Goal: Task Accomplishment & Management: Manage account settings

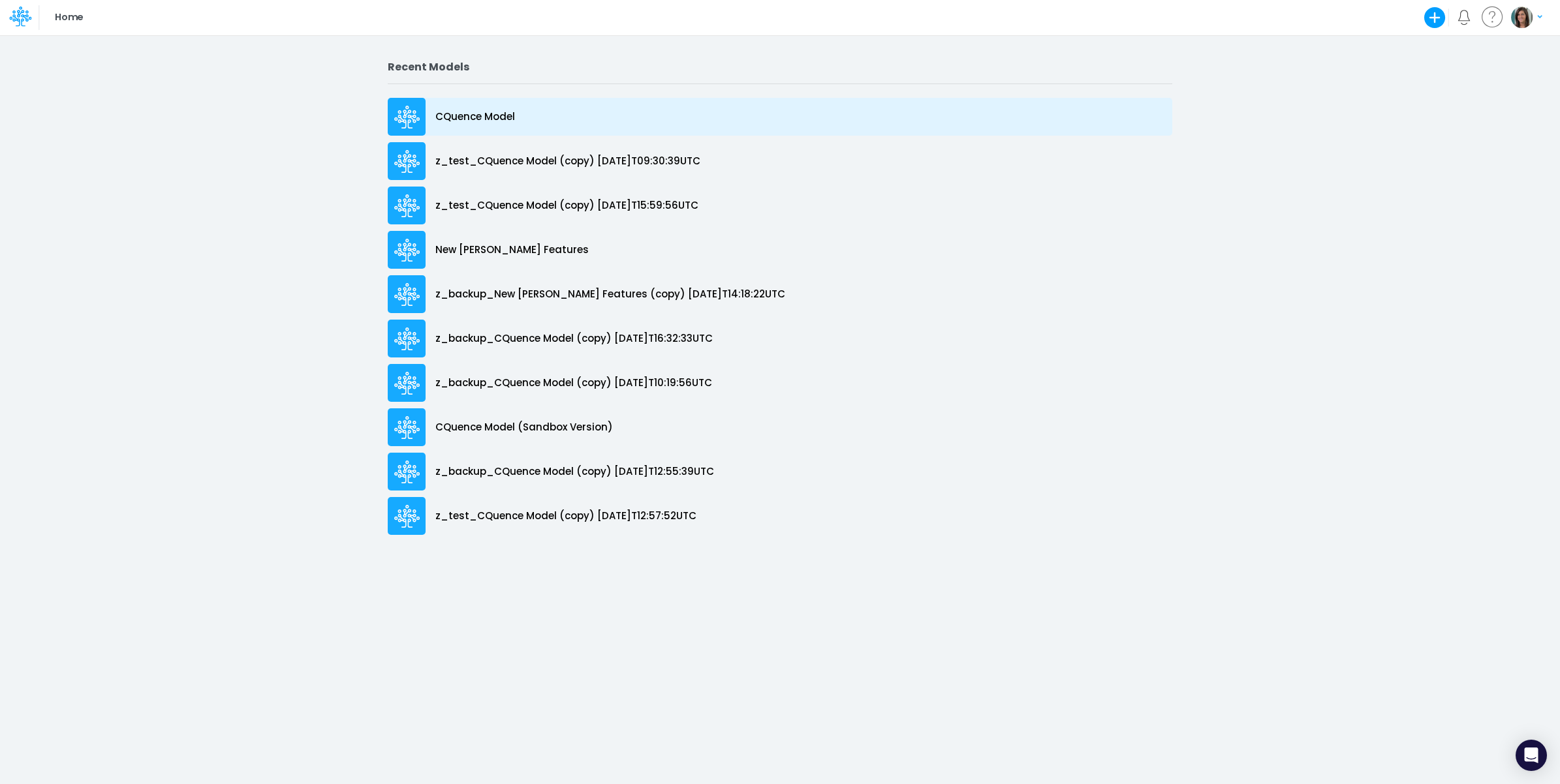
click at [535, 112] on div "CQuence Model" at bounding box center [779, 117] width 784 height 38
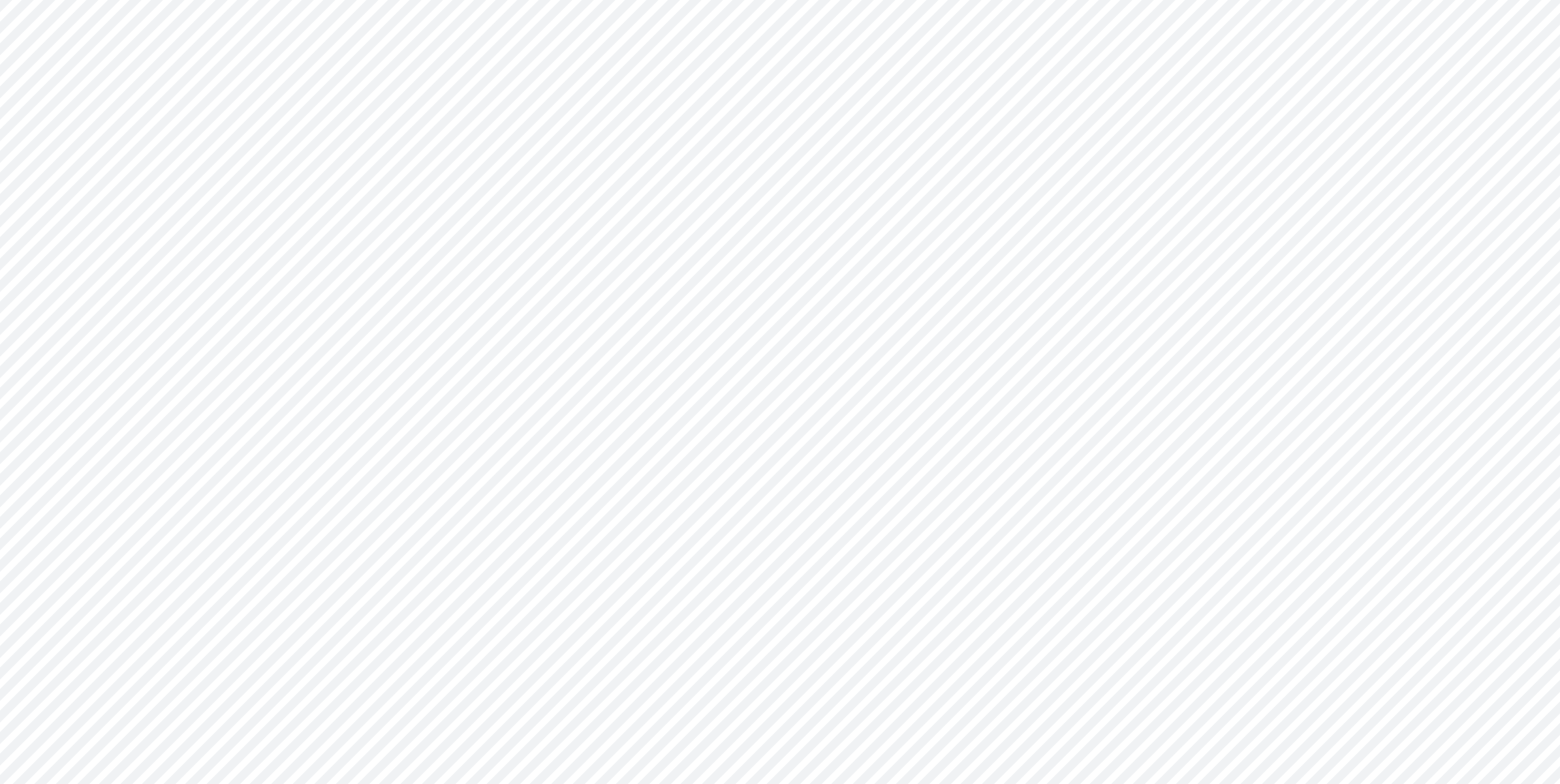
type input "Consolidated All by Month"
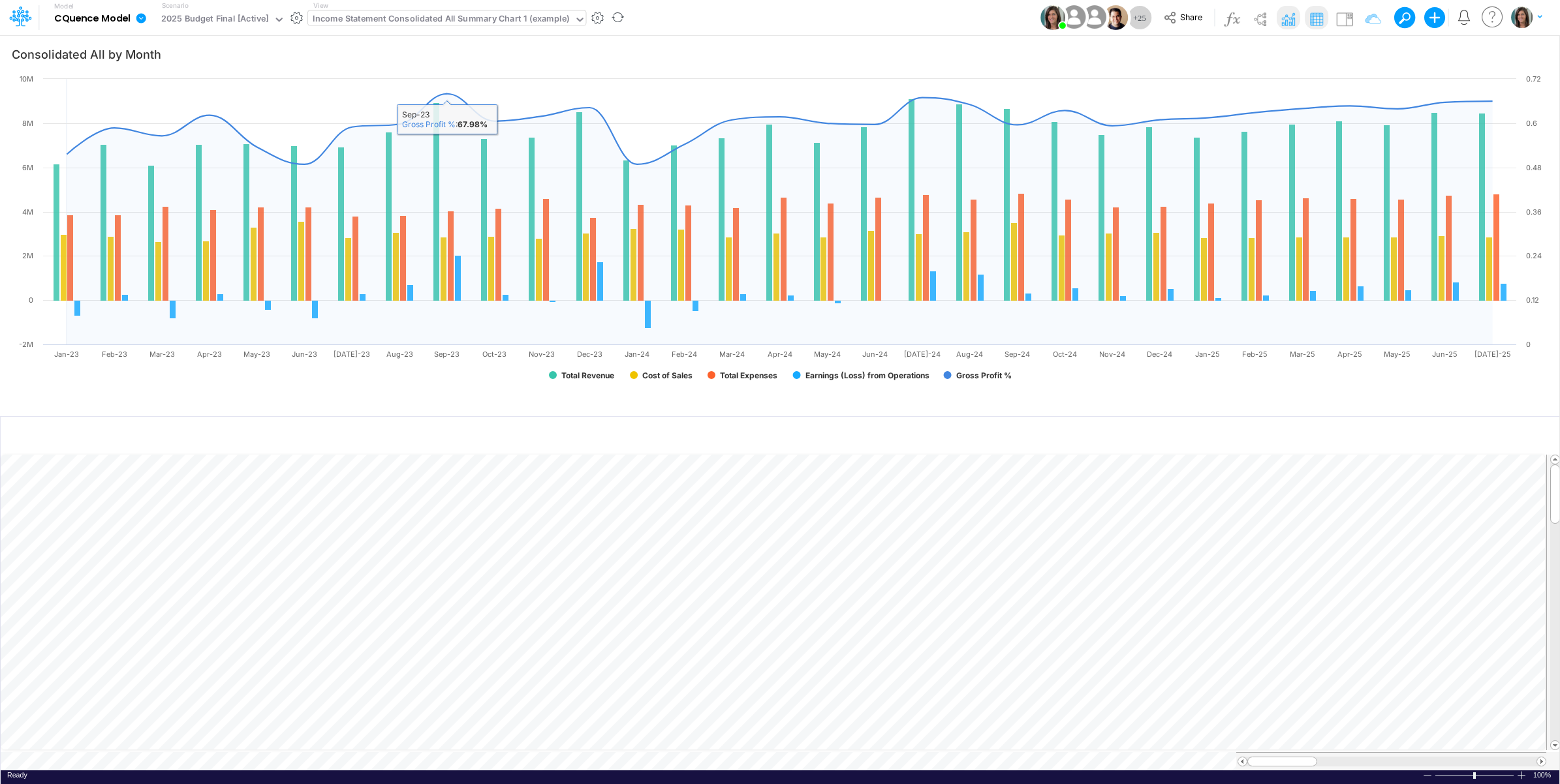
click at [458, 24] on div "Income Statement Consolidated All Summary Chart 1 (example)" at bounding box center [440, 20] width 256 height 15
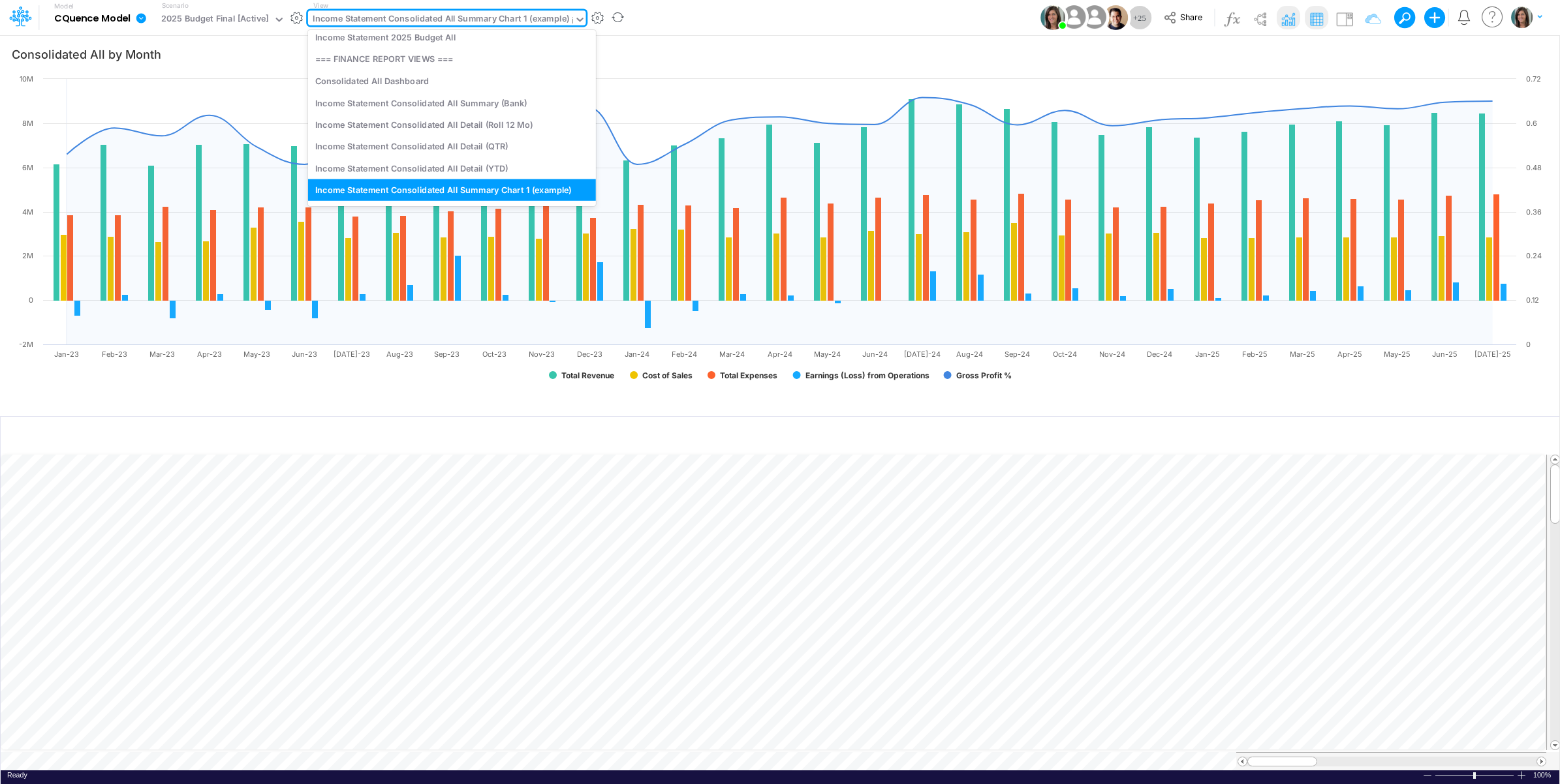
type input "it"
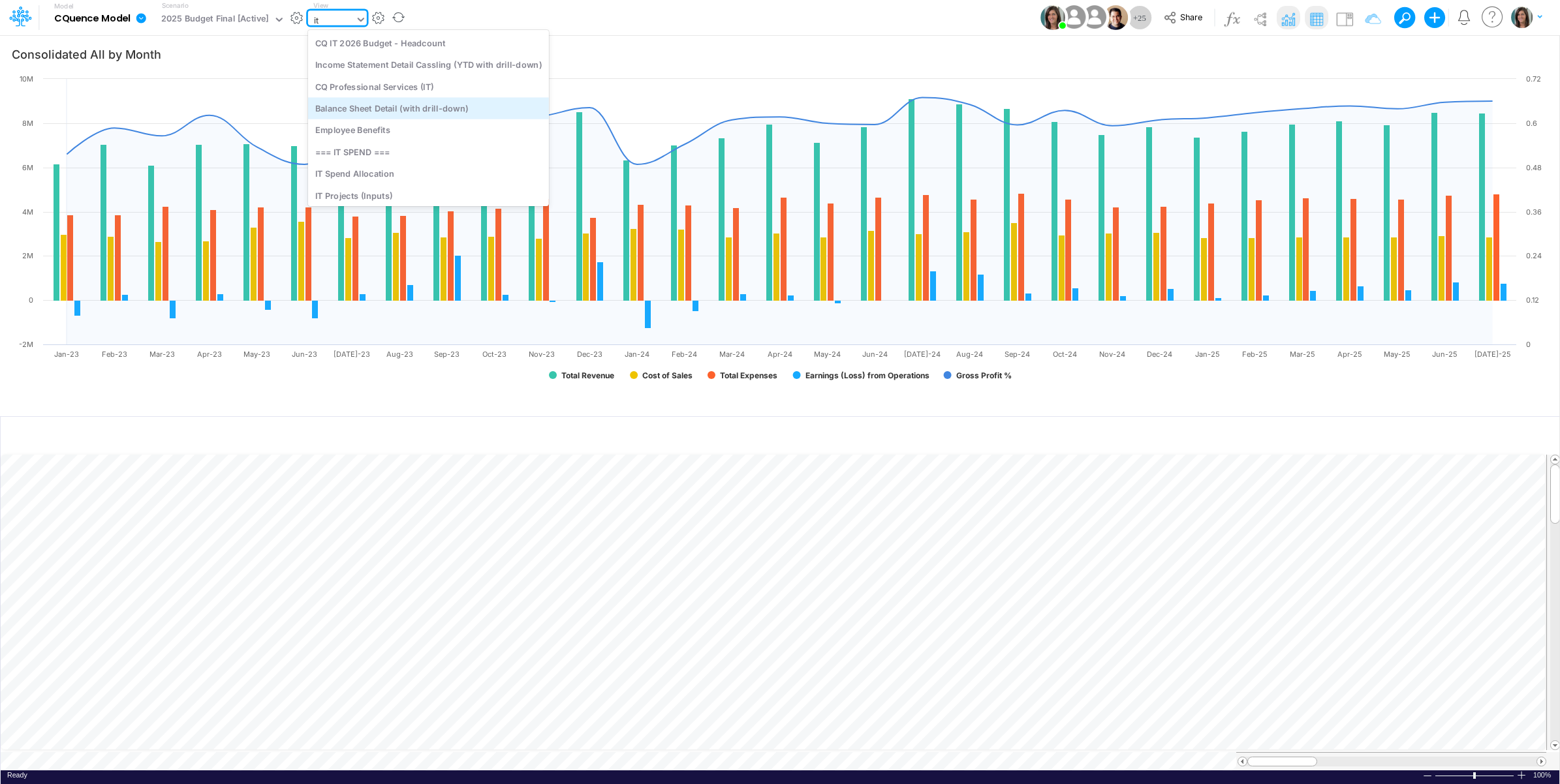
scroll to position [108, 0]
click at [421, 93] on div "IT Projects (Inputs)" at bounding box center [429, 98] width 241 height 21
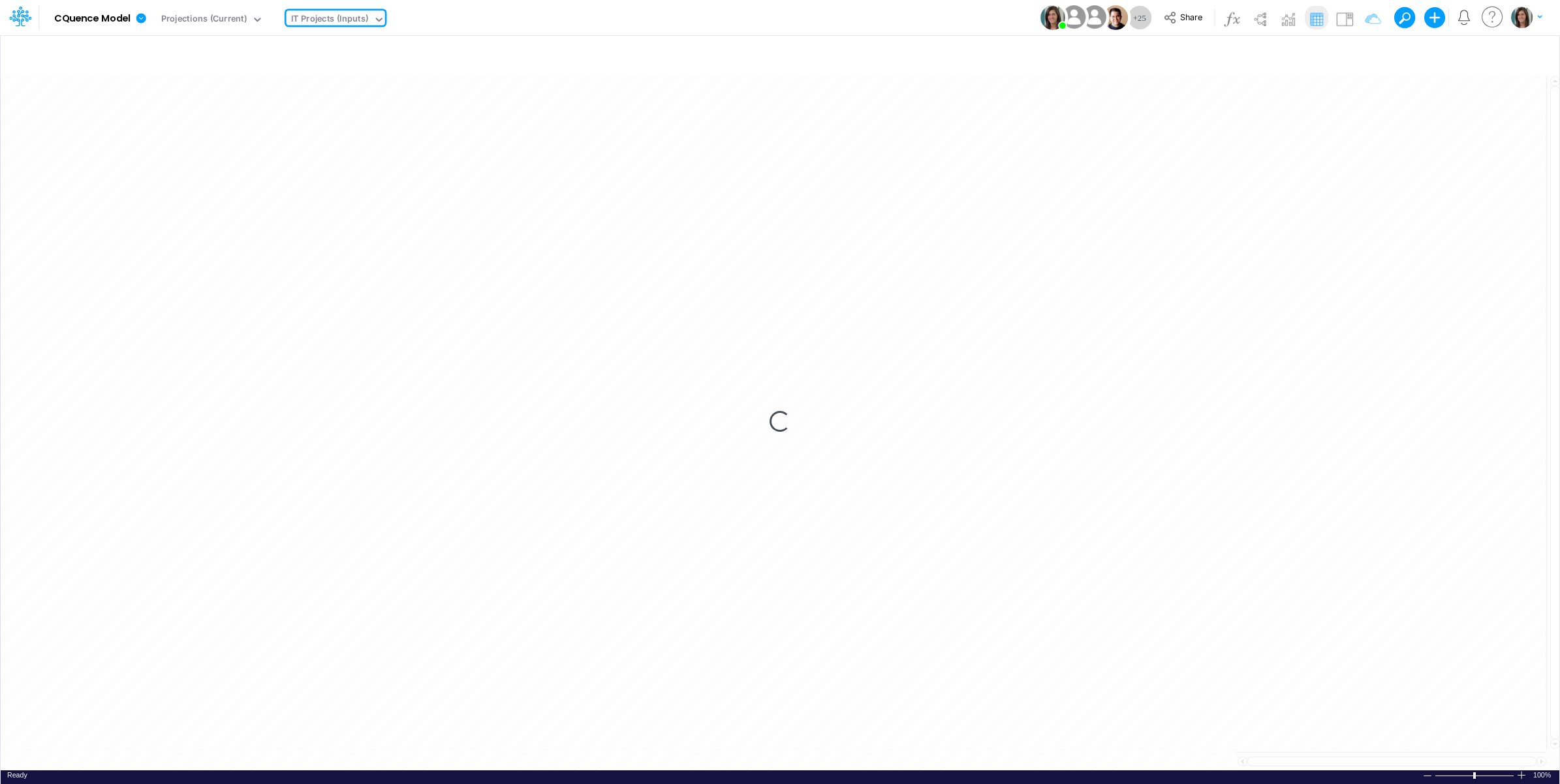
click at [591, 16] on div "Model CQuence Model Edit model settings Duplicate Import QuickBooks QuickBooks …" at bounding box center [780, 17] width 1404 height 35
click at [144, 17] on icon at bounding box center [141, 18] width 10 height 10
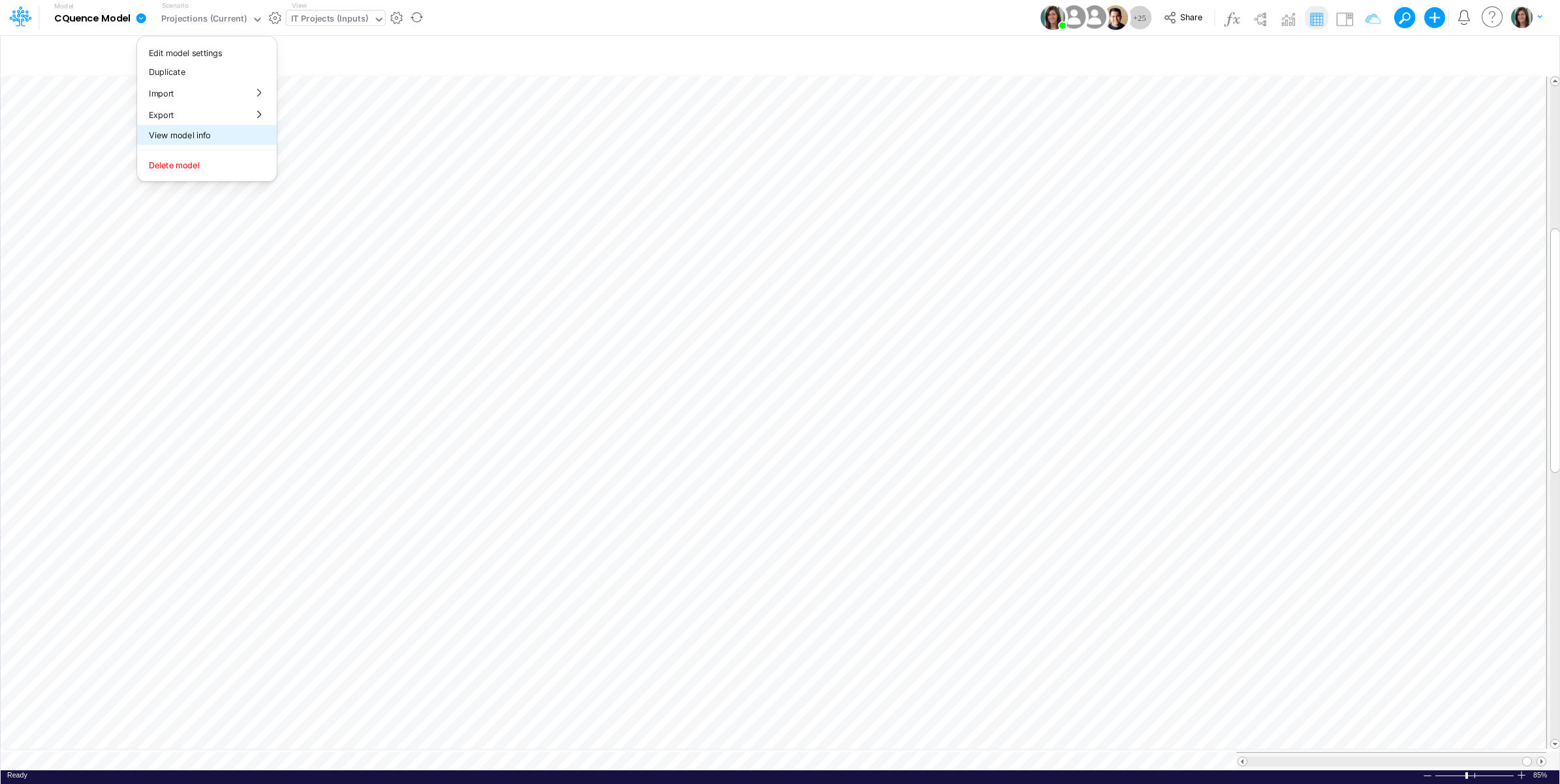
click at [199, 137] on button "View model info" at bounding box center [206, 135] width 139 height 21
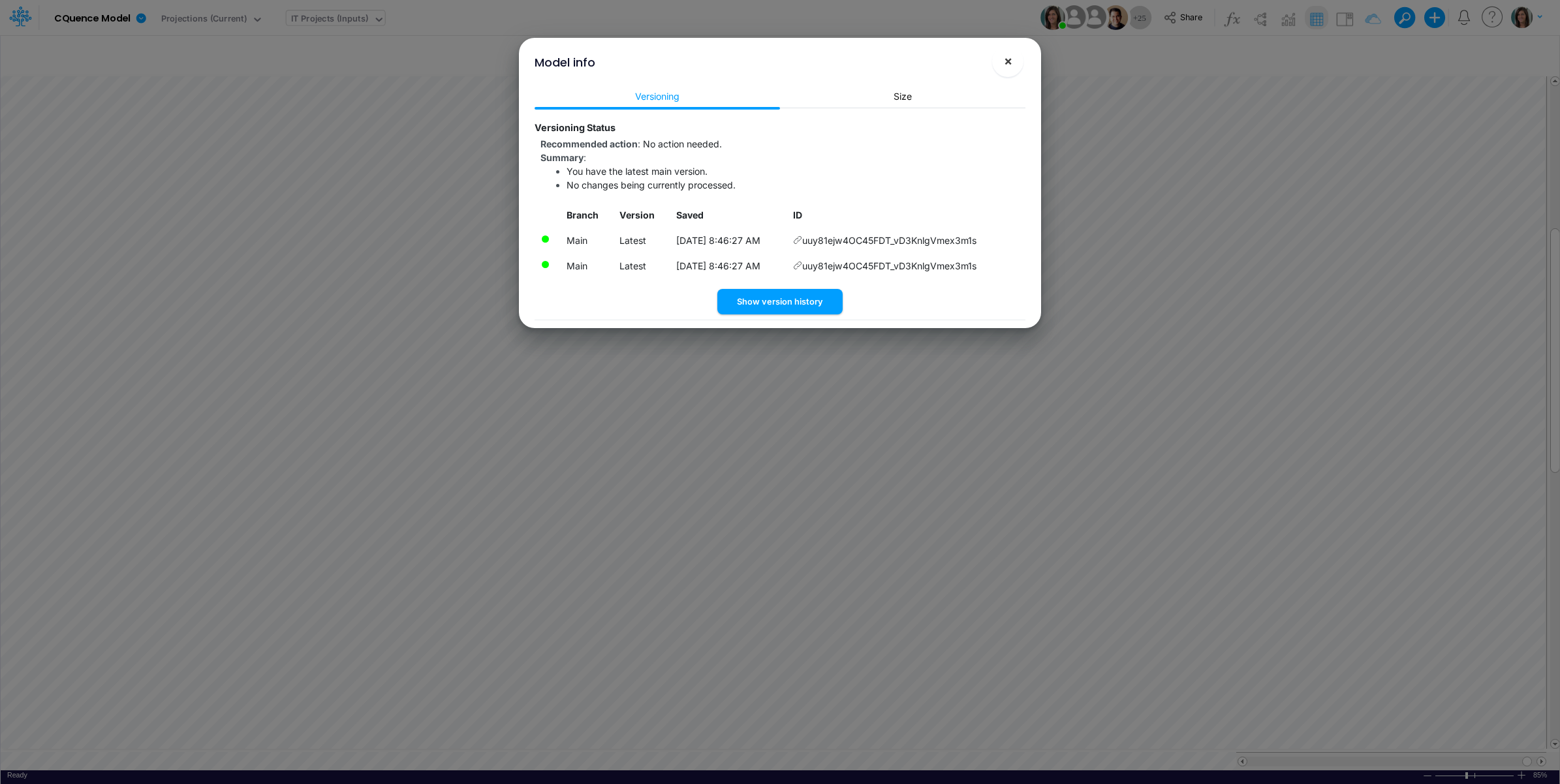
click at [1005, 59] on span "×" at bounding box center [1008, 60] width 8 height 16
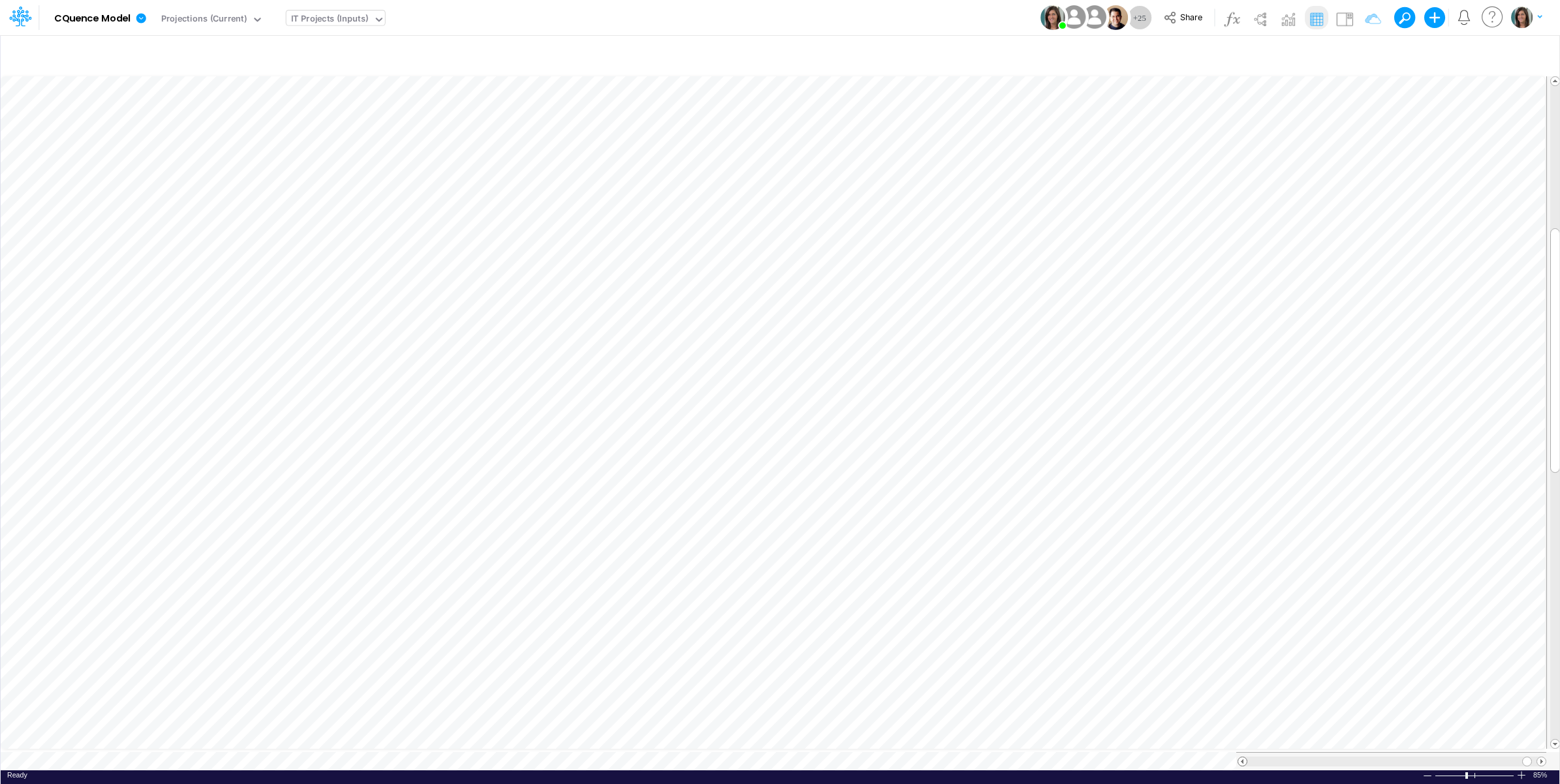
click at [1241, 758] on span at bounding box center [1243, 762] width 8 height 8
click at [1242, 759] on span at bounding box center [1243, 762] width 8 height 8
click at [397, 11] on button "button" at bounding box center [397, 17] width 14 height 14
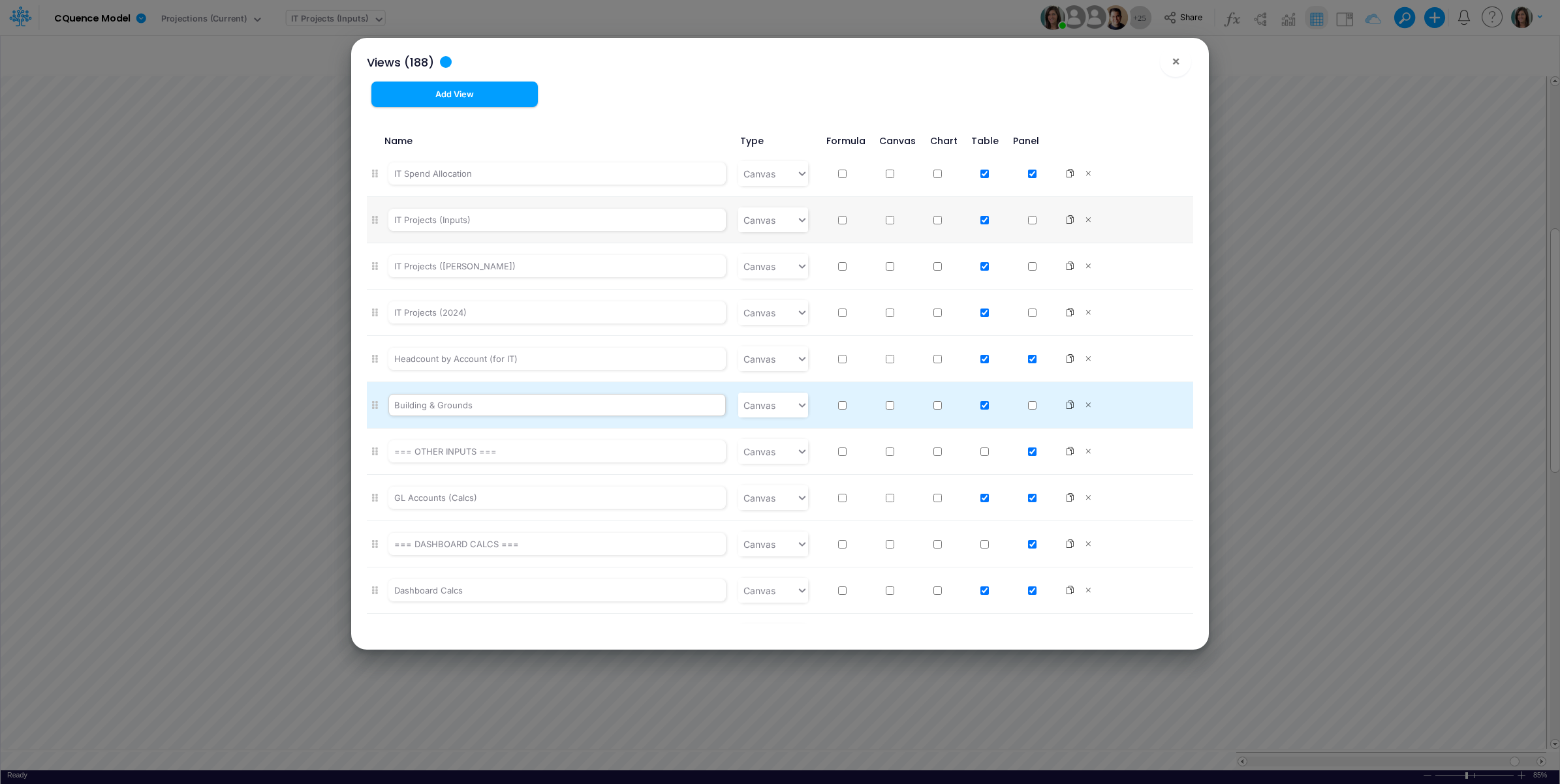
scroll to position [5547, 0]
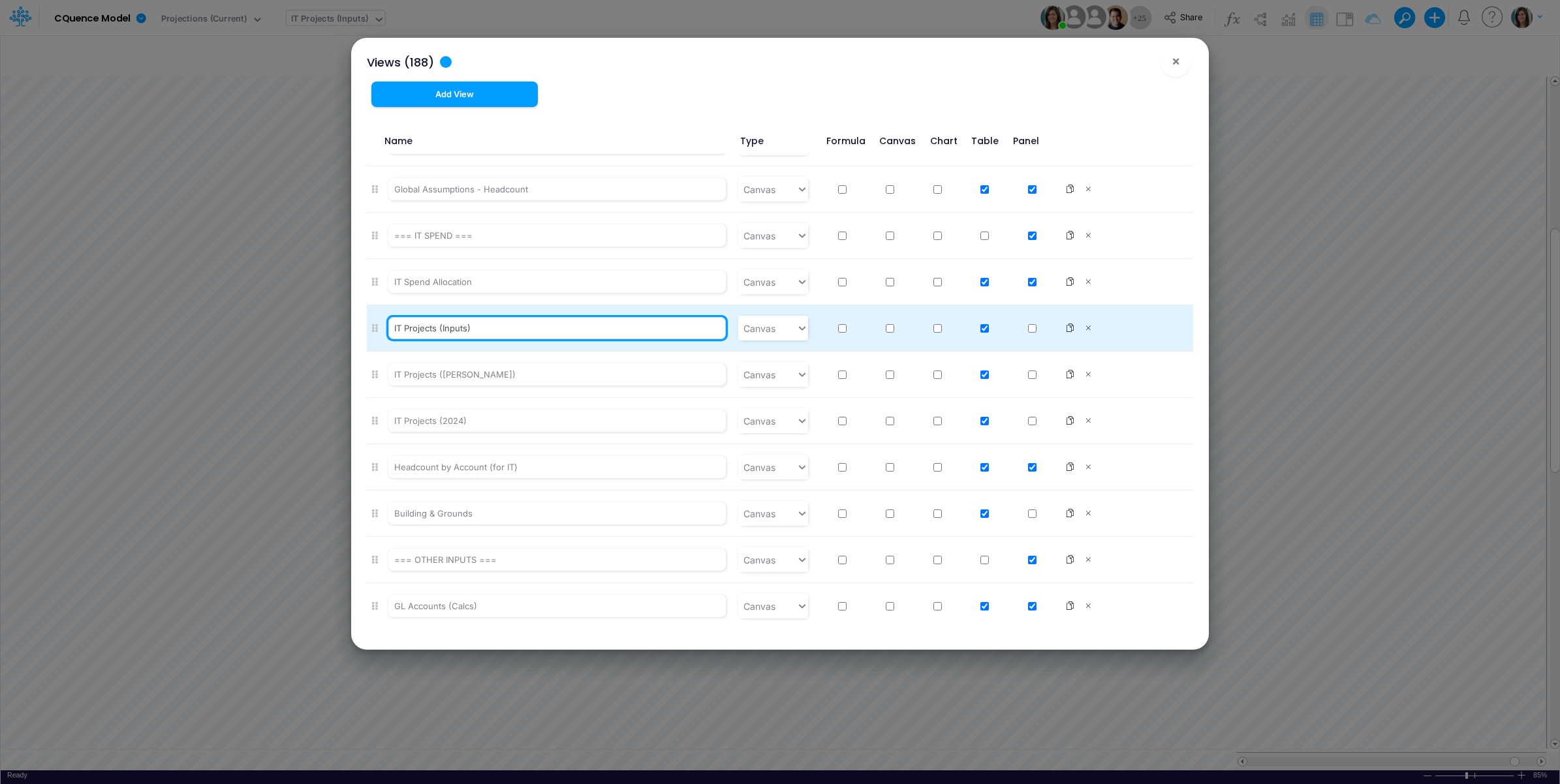
click at [441, 340] on input "IT Projects (Inputs)" at bounding box center [557, 328] width 337 height 22
drag, startPoint x: 402, startPoint y: 345, endPoint x: 458, endPoint y: 347, distance: 56.0
click at [458, 340] on input "IT 2026 Budget Inputs" at bounding box center [557, 328] width 337 height 22
click at [486, 340] on input "IT Inputs" at bounding box center [557, 328] width 337 height 22
paste input "2026 Budget"
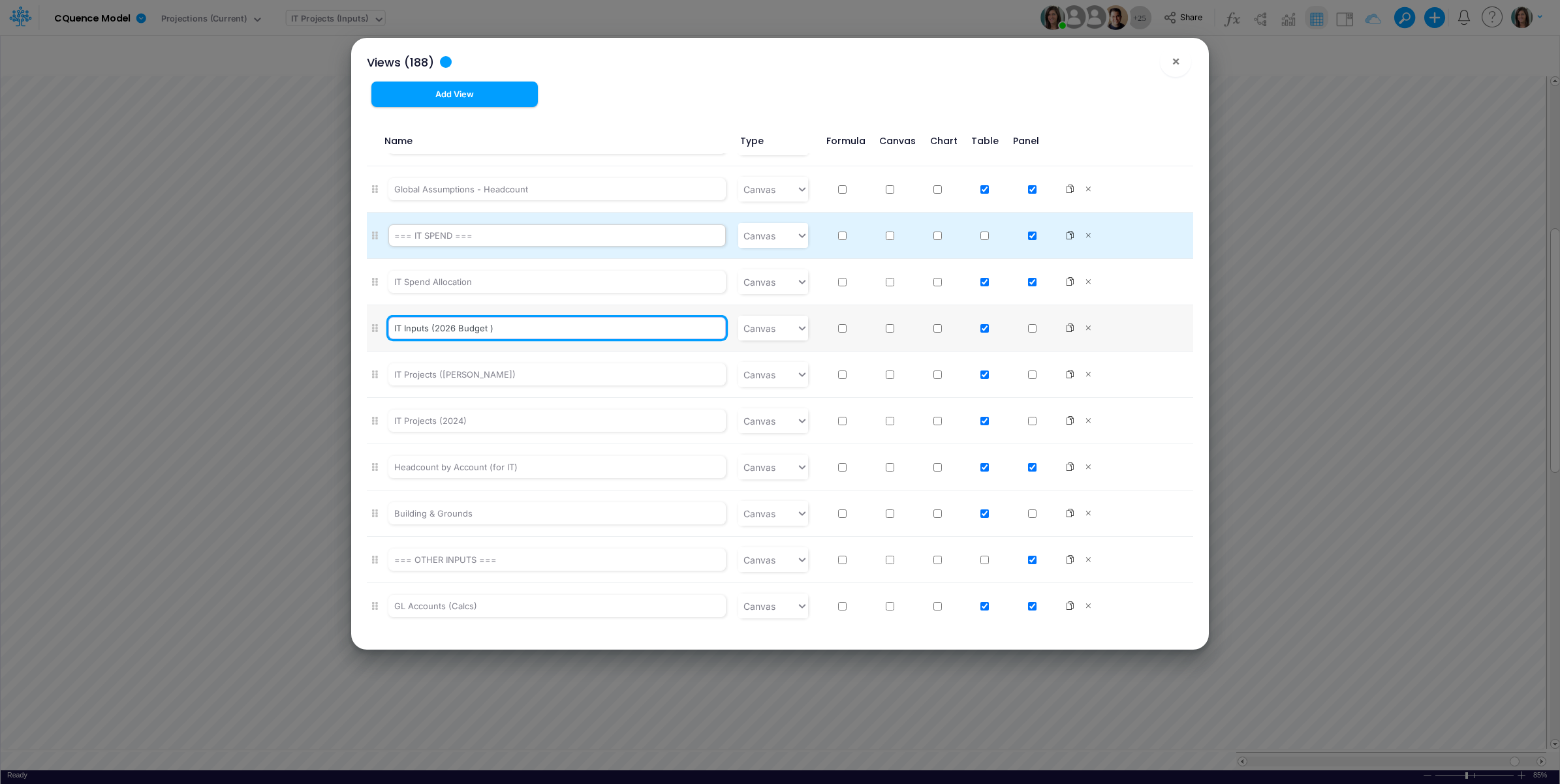
scroll to position [5438, 0]
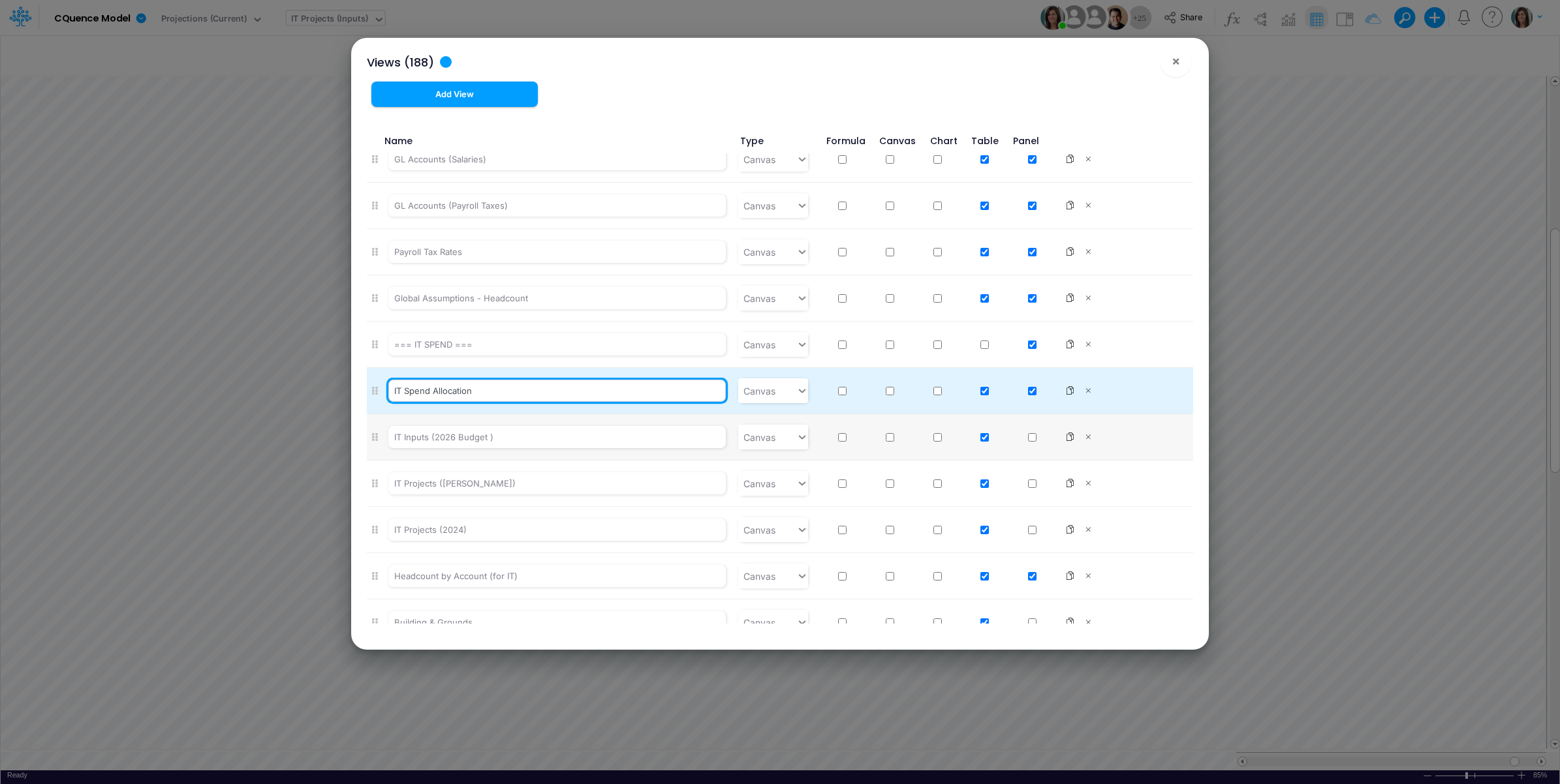
click at [504, 402] on input "IT Spend Allocation" at bounding box center [557, 391] width 337 height 22
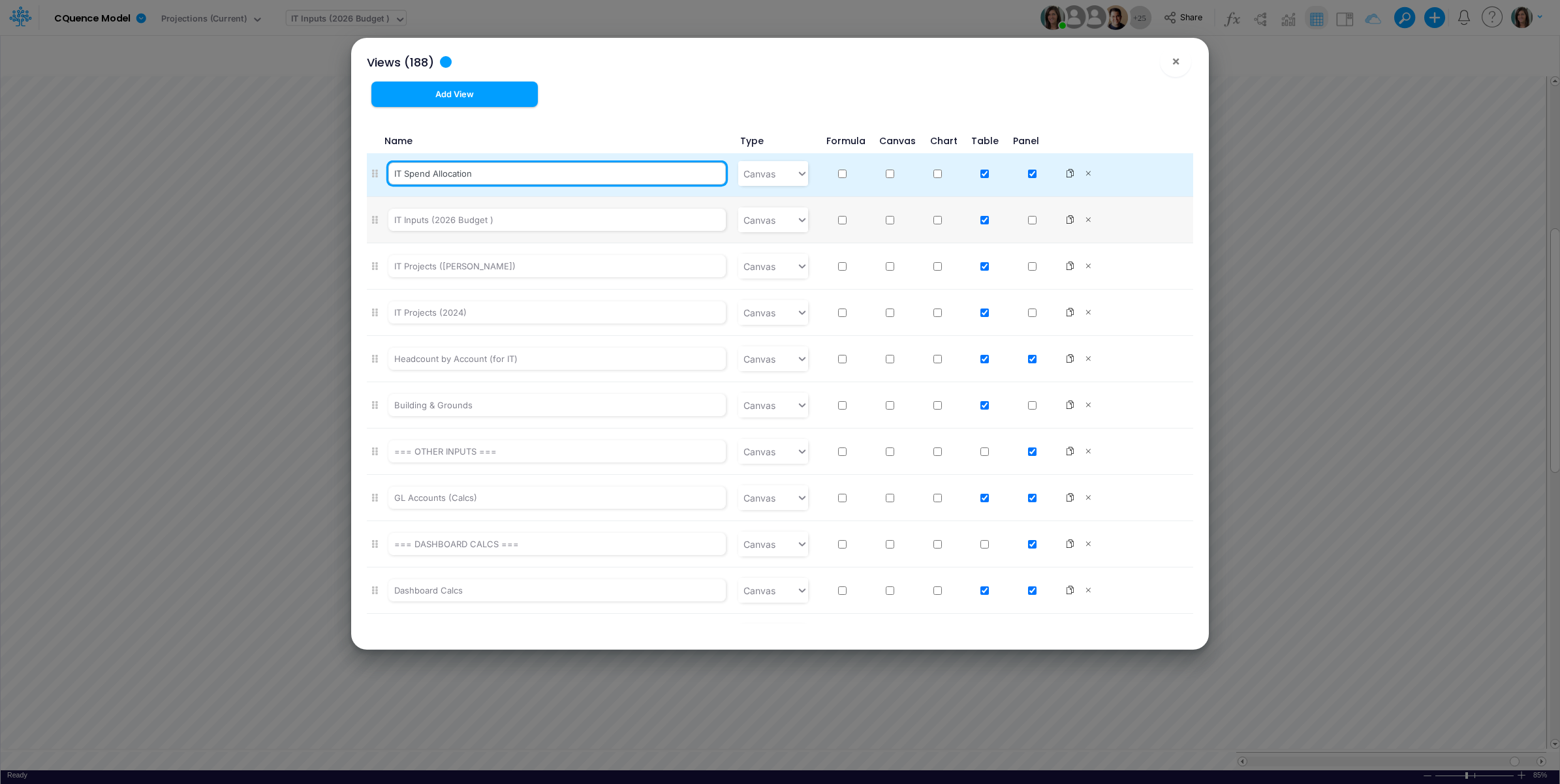
scroll to position [5547, 0]
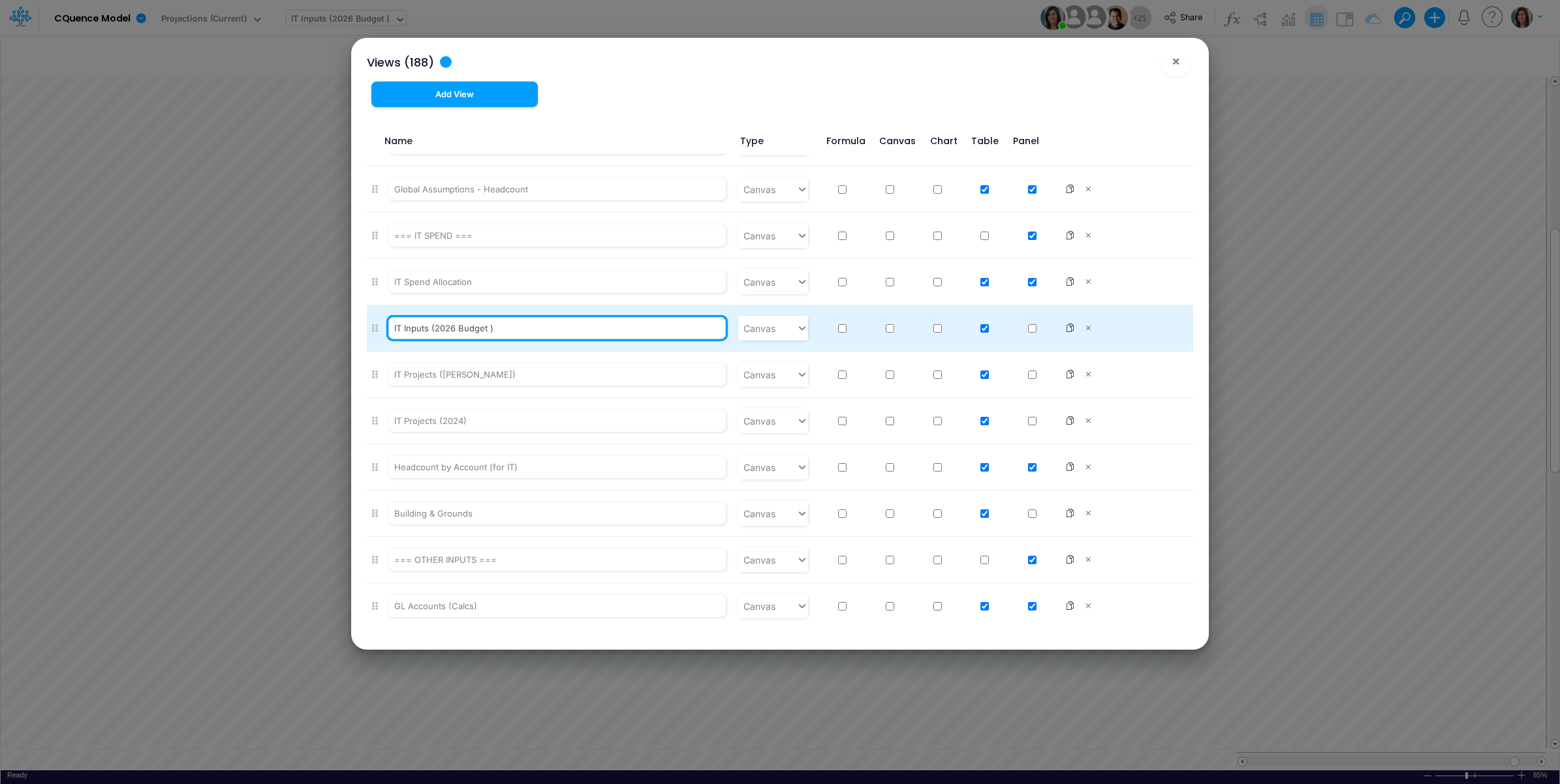
click at [403, 340] on input "IT Inputs (2026 Budget )" at bounding box center [557, 328] width 337 height 22
paste input "2026 Budget"
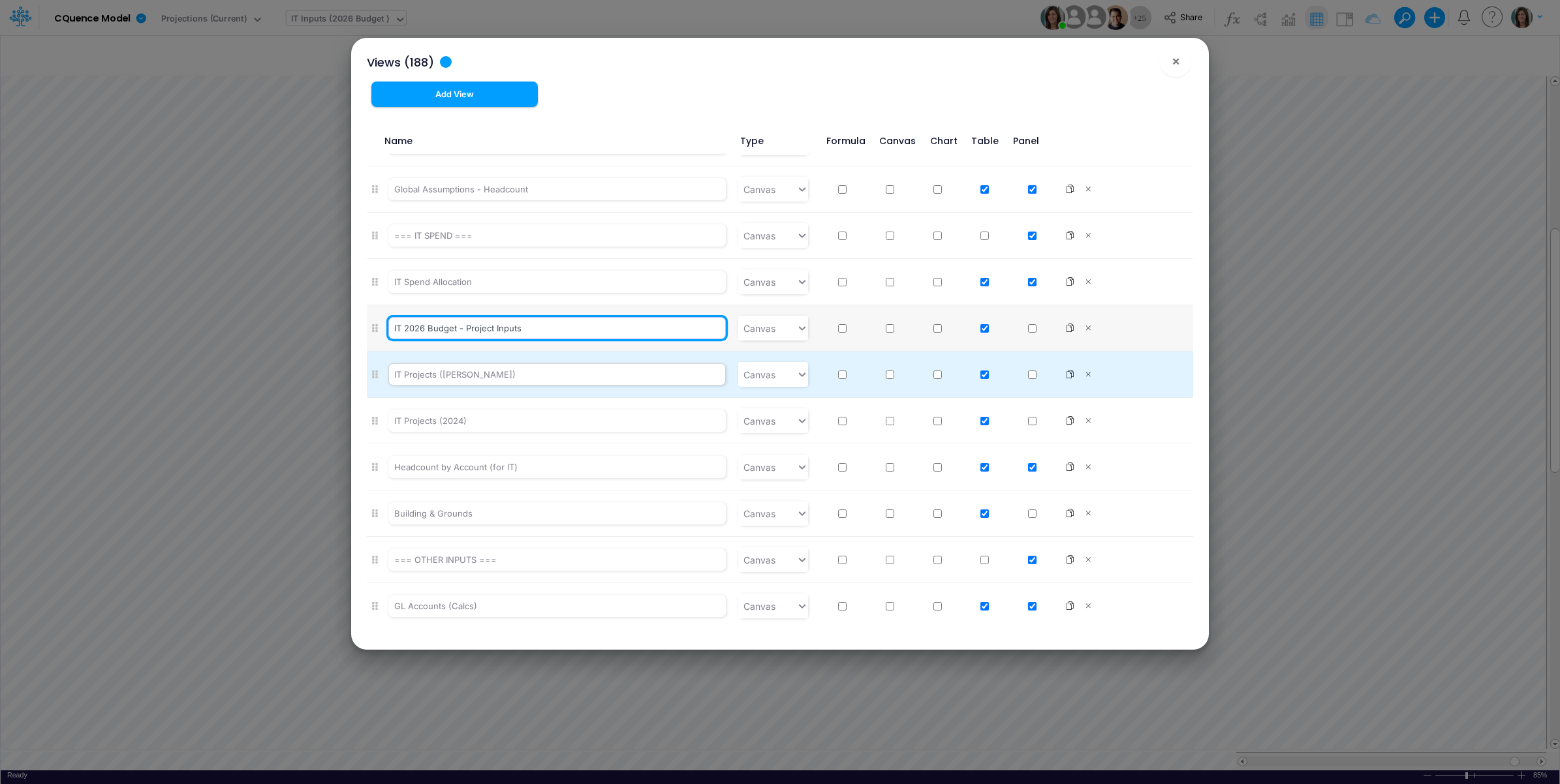
type input "IT 2026 Budget - Project Inputs"
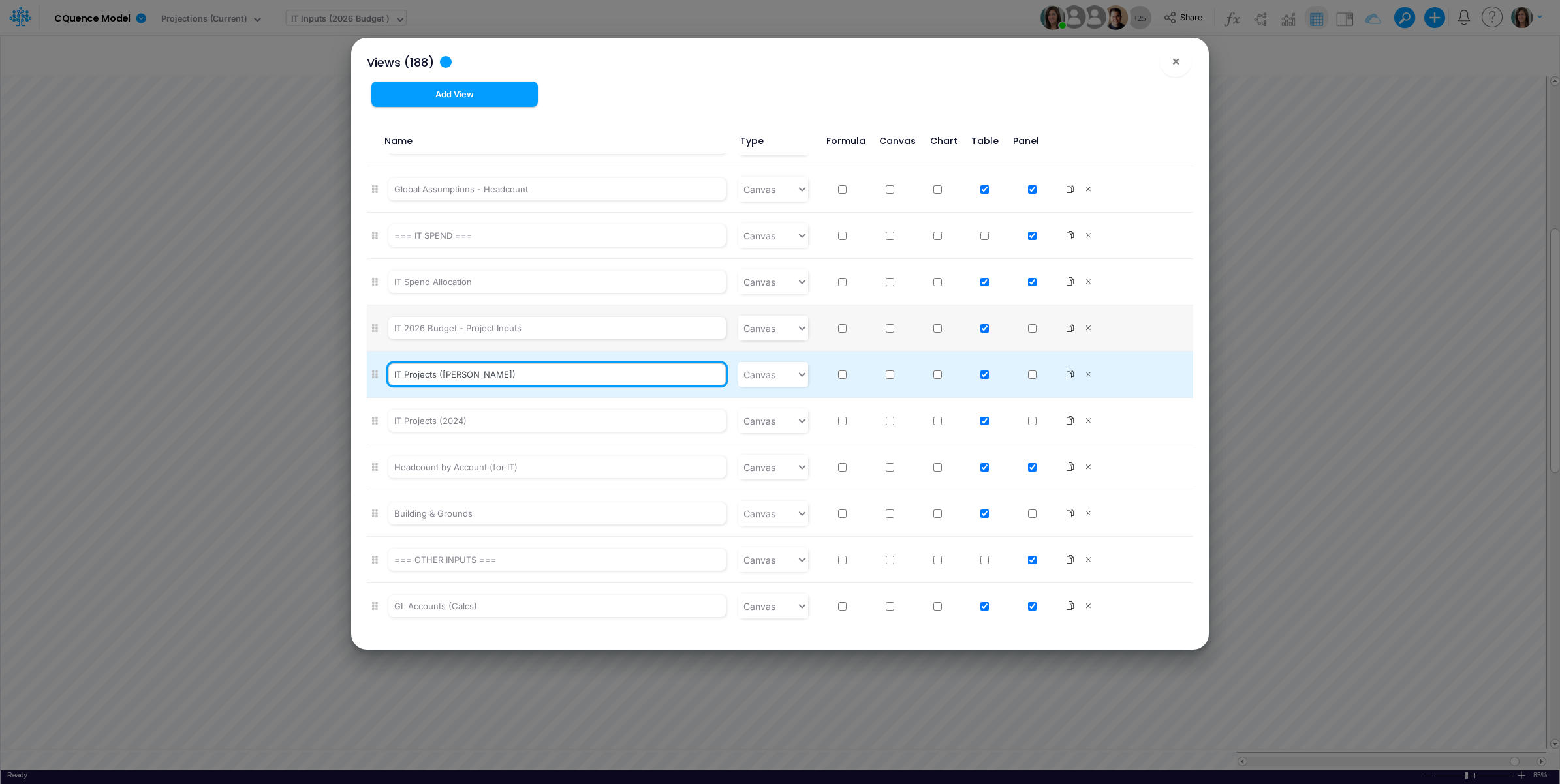
click at [483, 386] on input "IT Projects (Carol)" at bounding box center [557, 374] width 337 height 22
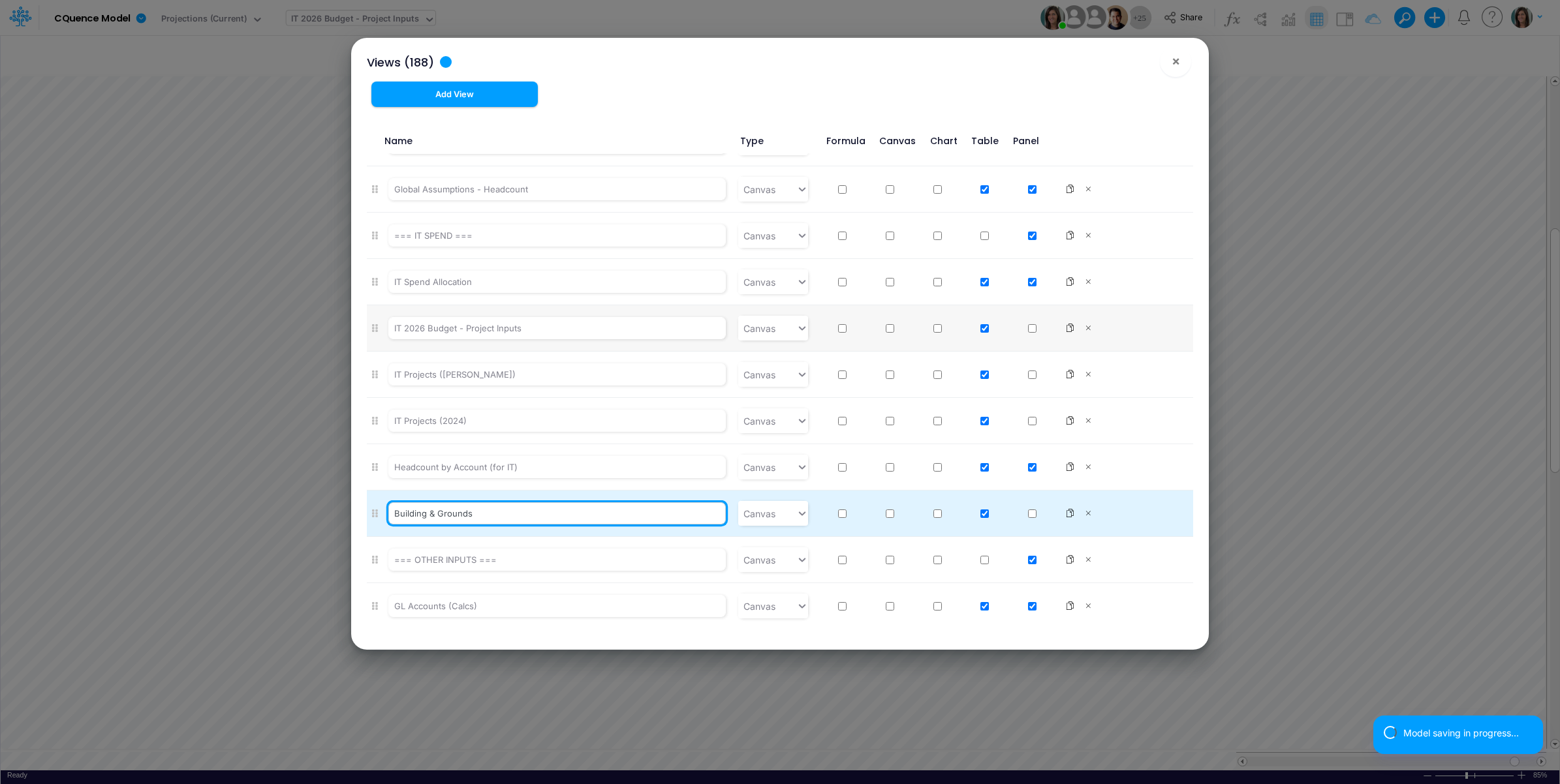
click at [493, 524] on input "Building & Grounds" at bounding box center [557, 514] width 337 height 22
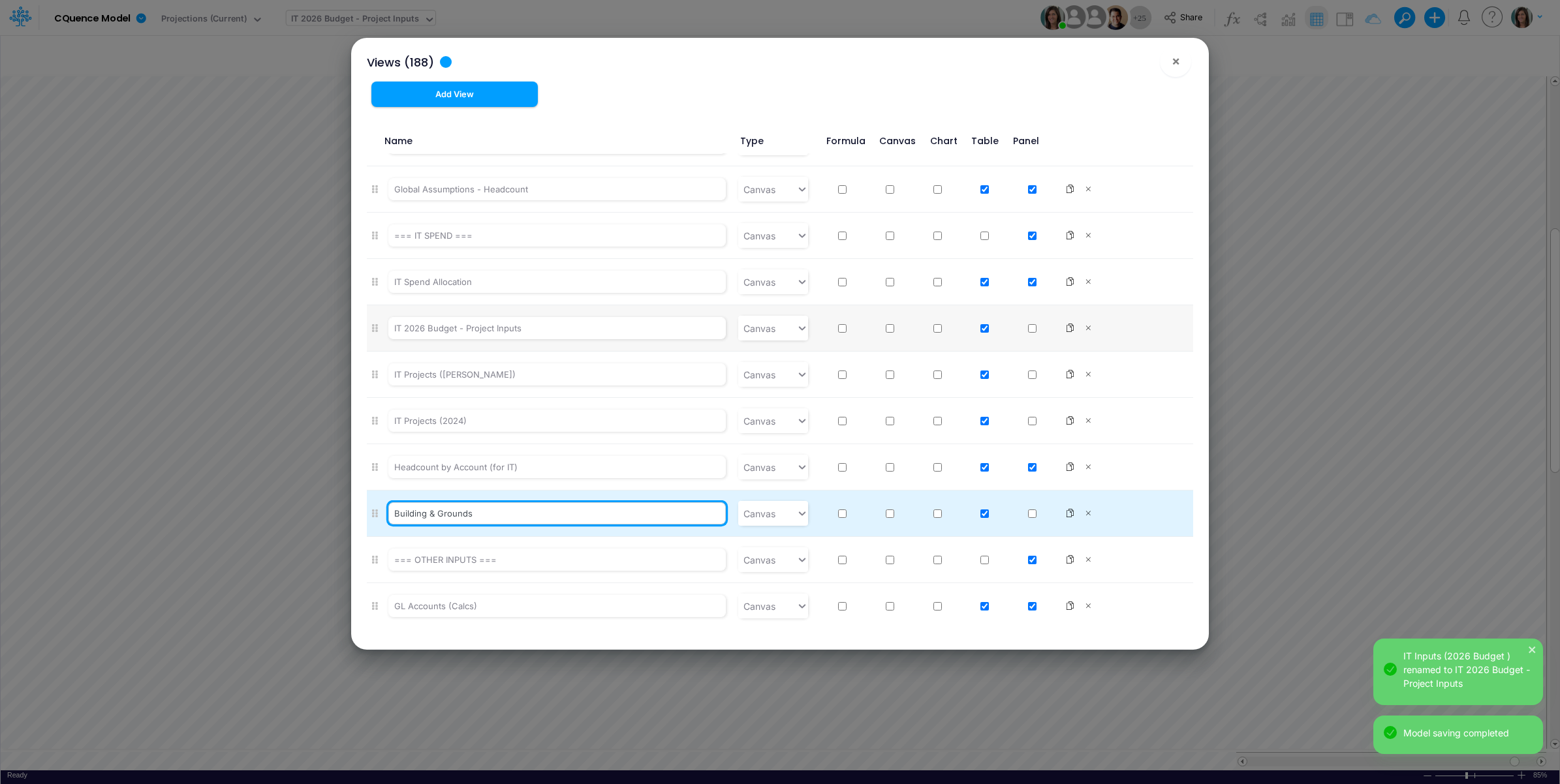
paste input "2026 Budget"
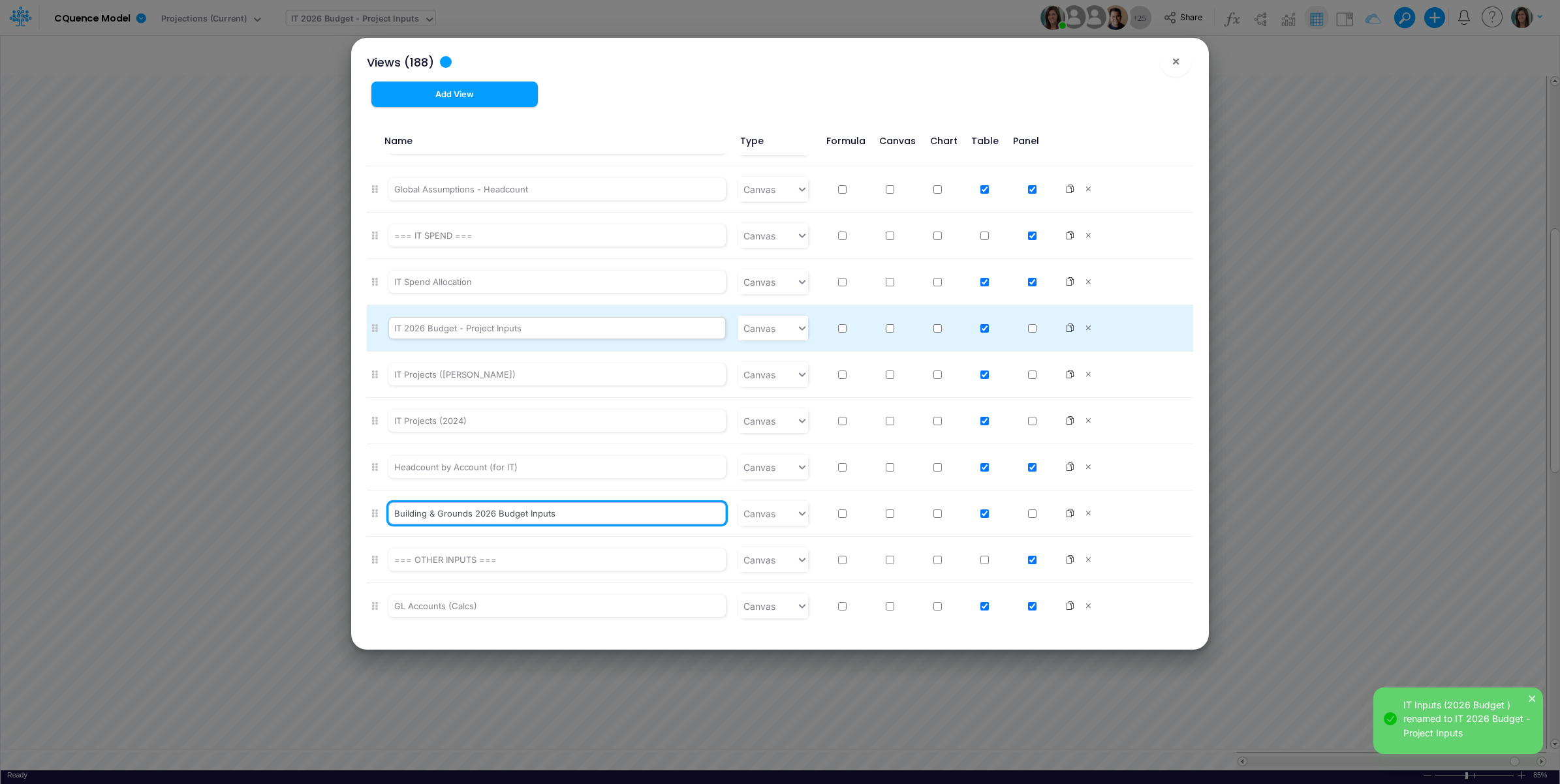
type input "Building & Grounds 2026 Budget Inputs"
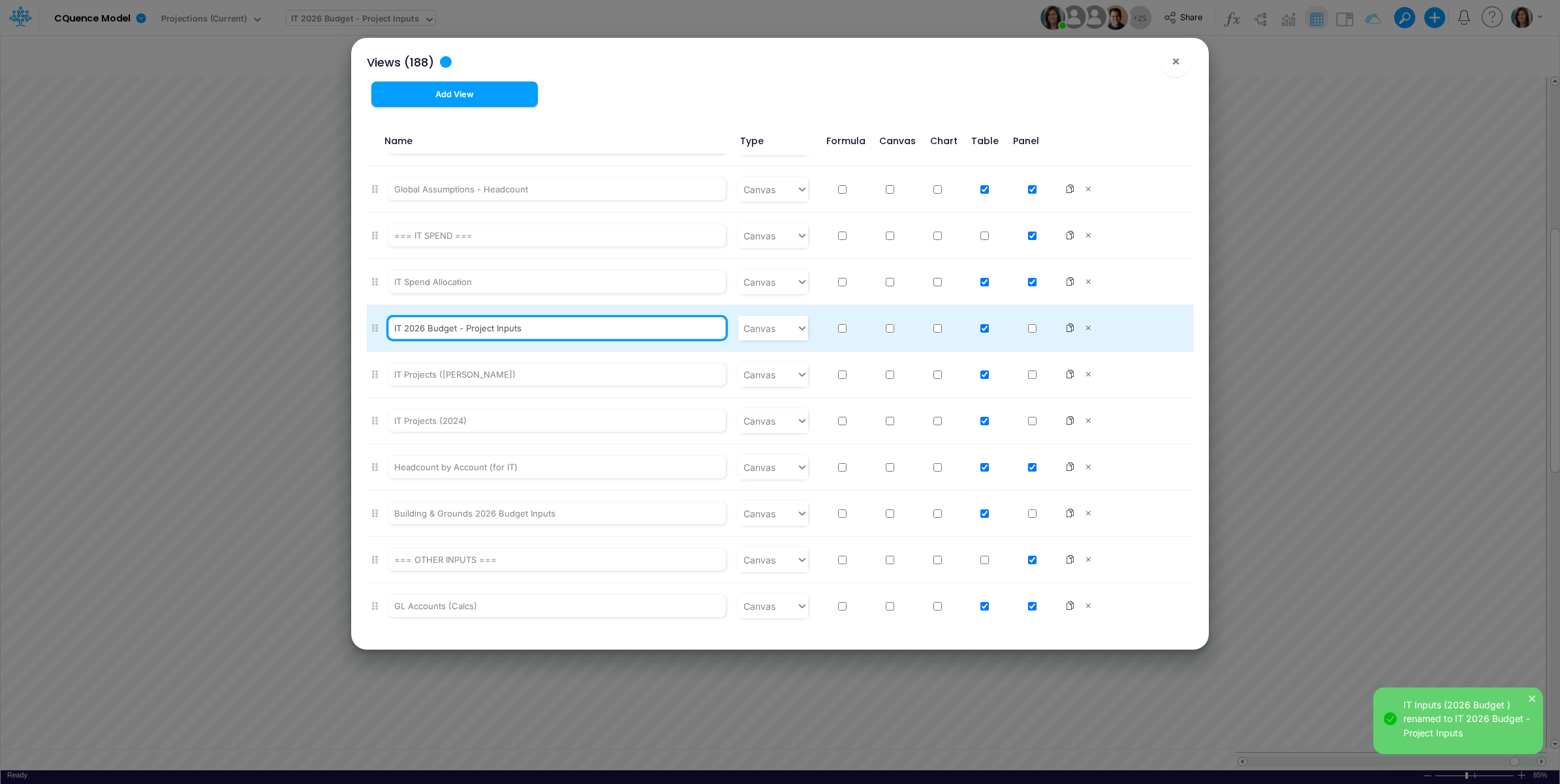
drag, startPoint x: 458, startPoint y: 346, endPoint x: 465, endPoint y: 347, distance: 7.1
click at [465, 340] on input "IT 2026 Budget - Project Inputs" at bounding box center [557, 328] width 337 height 22
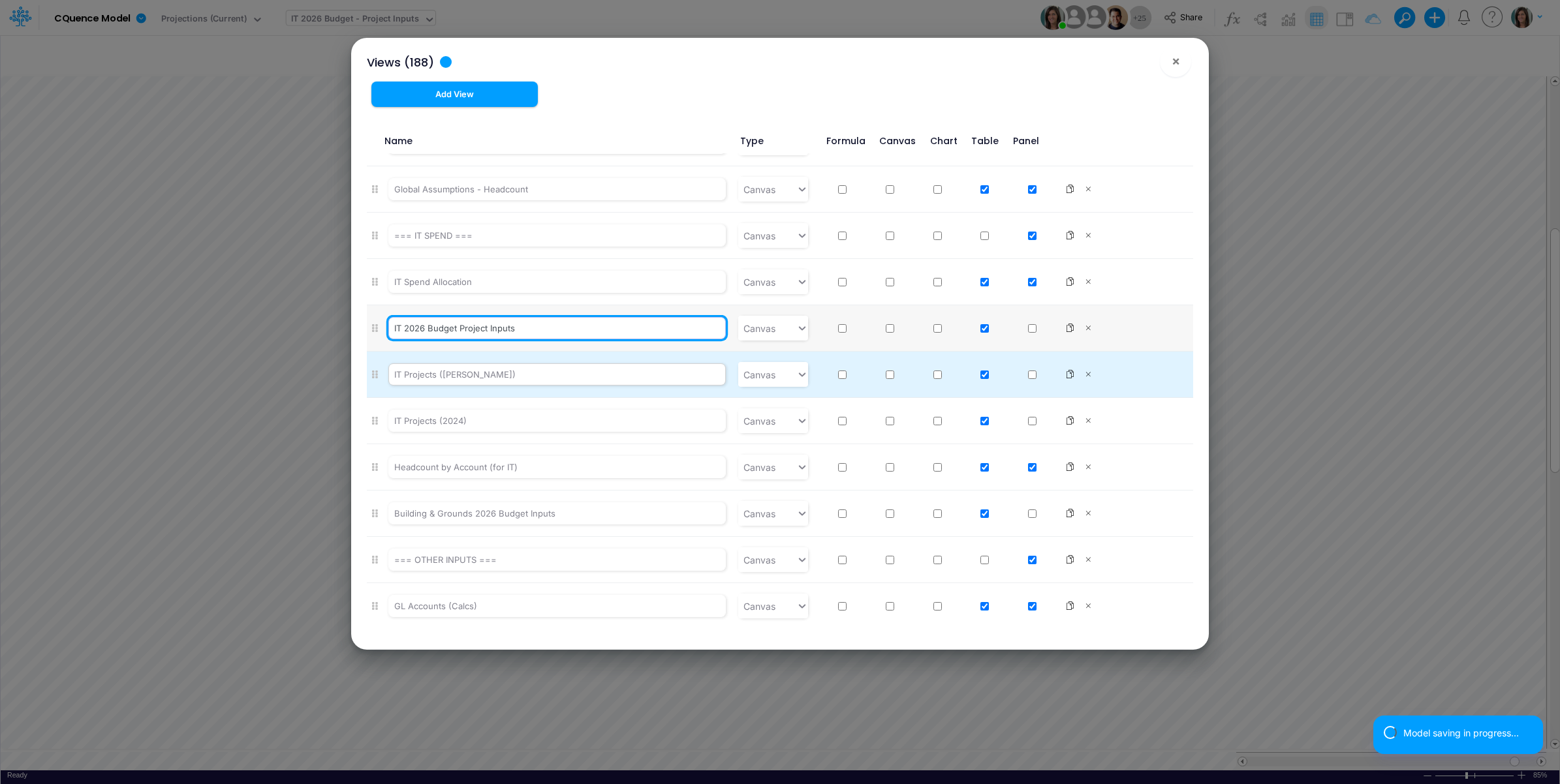
type input "IT 2026 Budget Project Inputs"
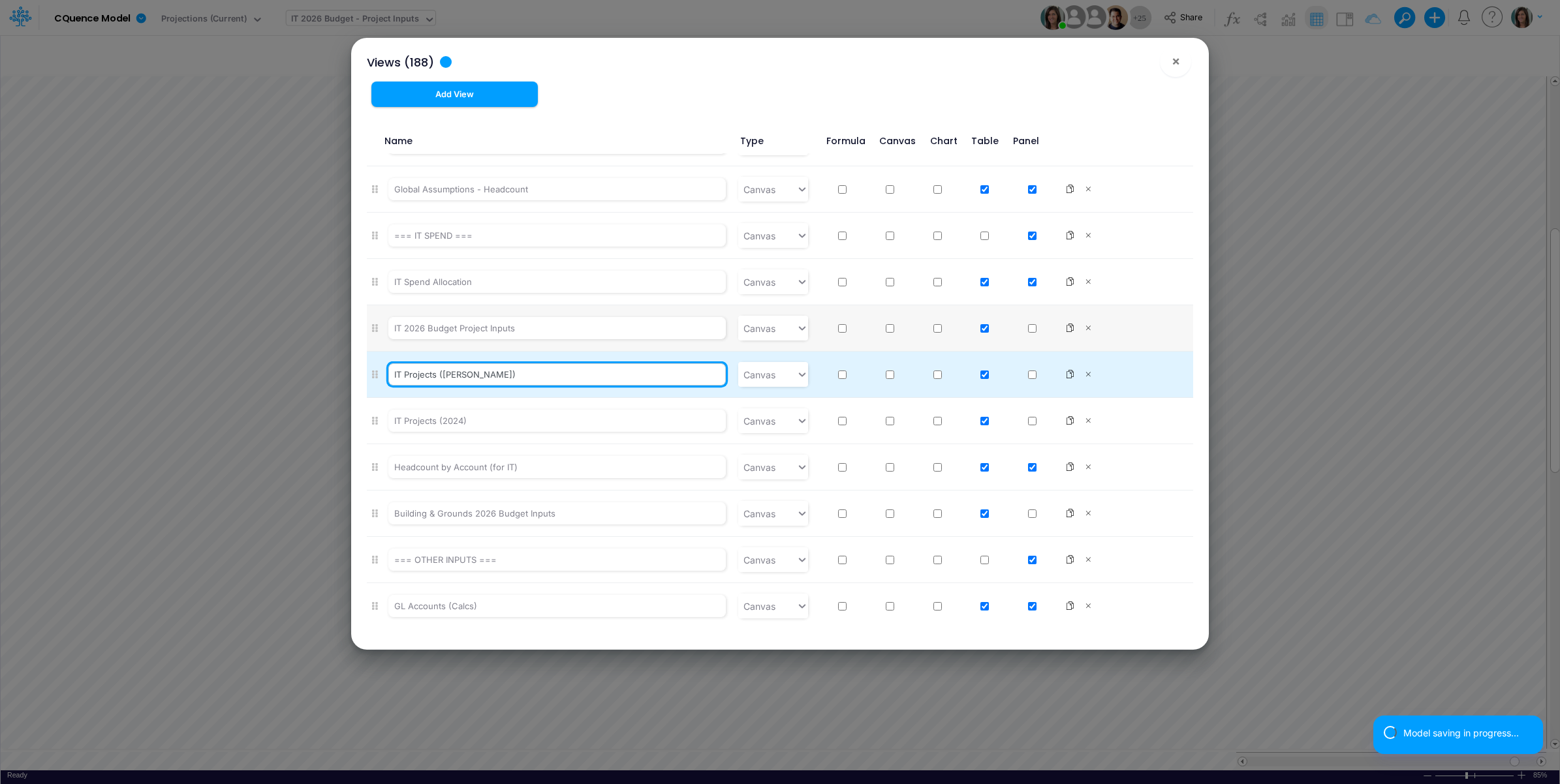
click at [496, 386] on input "IT Projects (Carol)" at bounding box center [557, 374] width 337 height 22
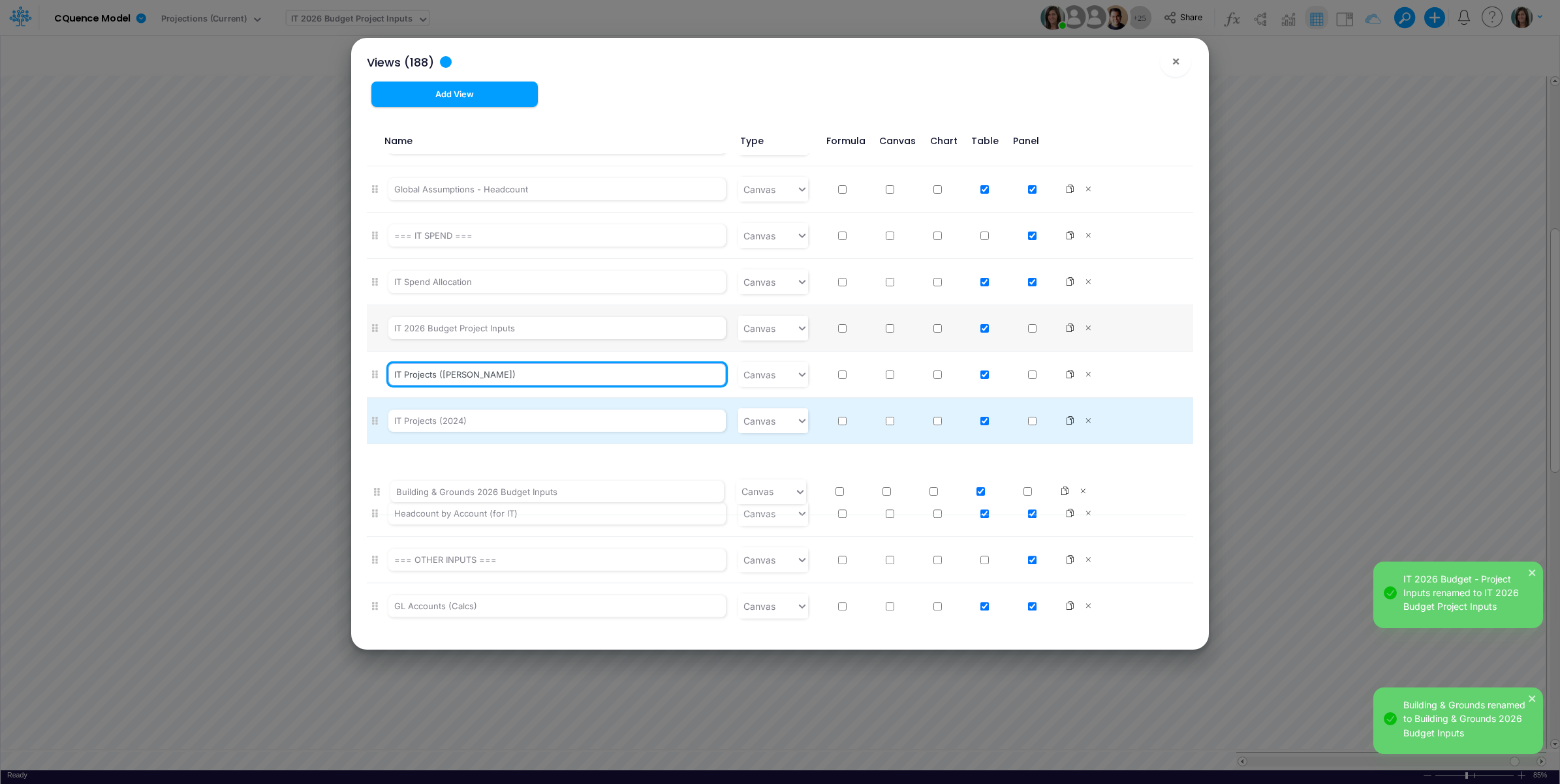
scroll to position [5547, 0]
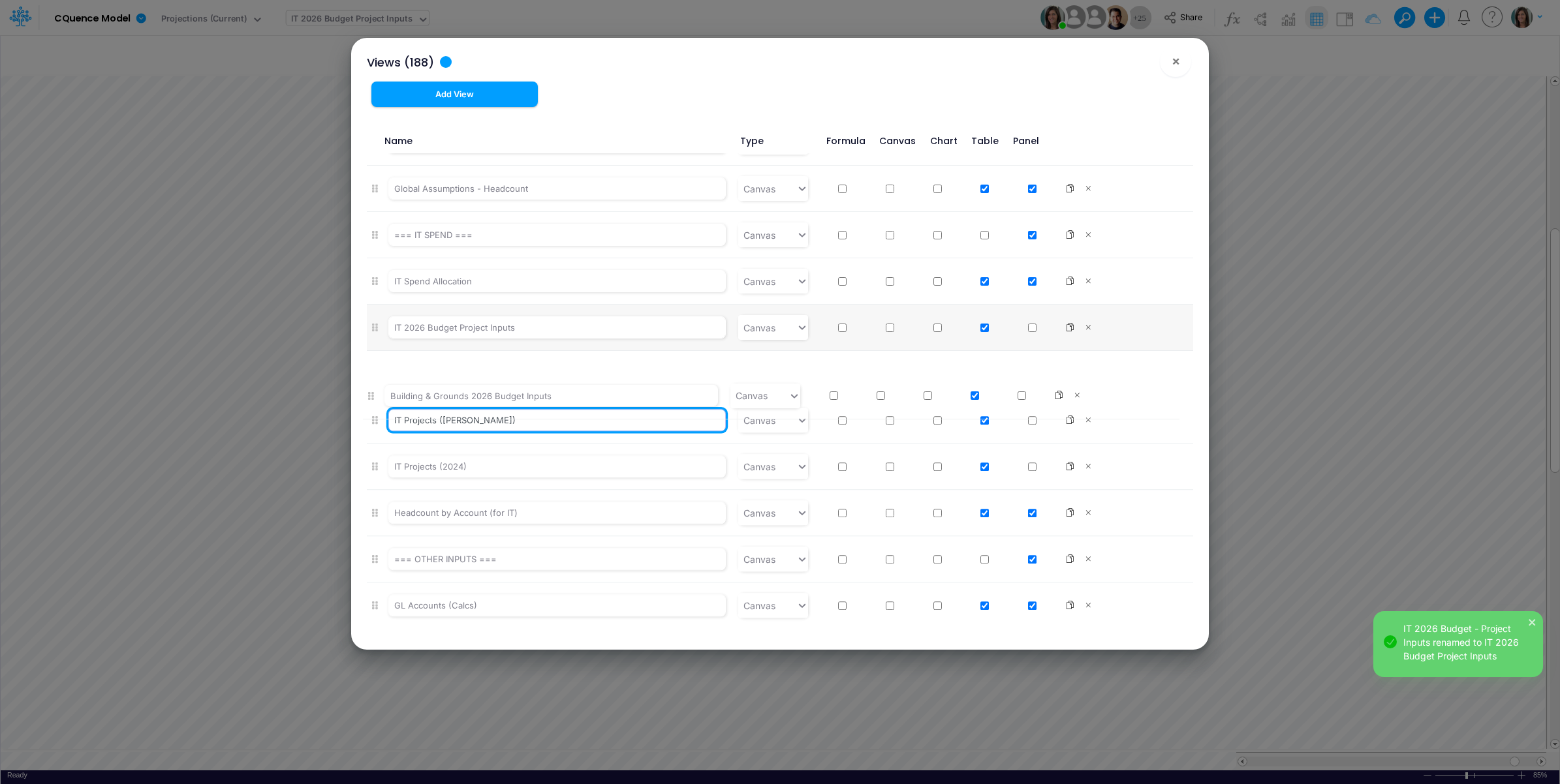
drag, startPoint x: 374, startPoint y: 534, endPoint x: 369, endPoint y: 389, distance: 145.1
click at [369, 389] on ul "=== CASSLING 2026 BUDGET VIEWS === Canvas Cassling Headcount 2026 Budget Canvas…" at bounding box center [780, 388] width 827 height 471
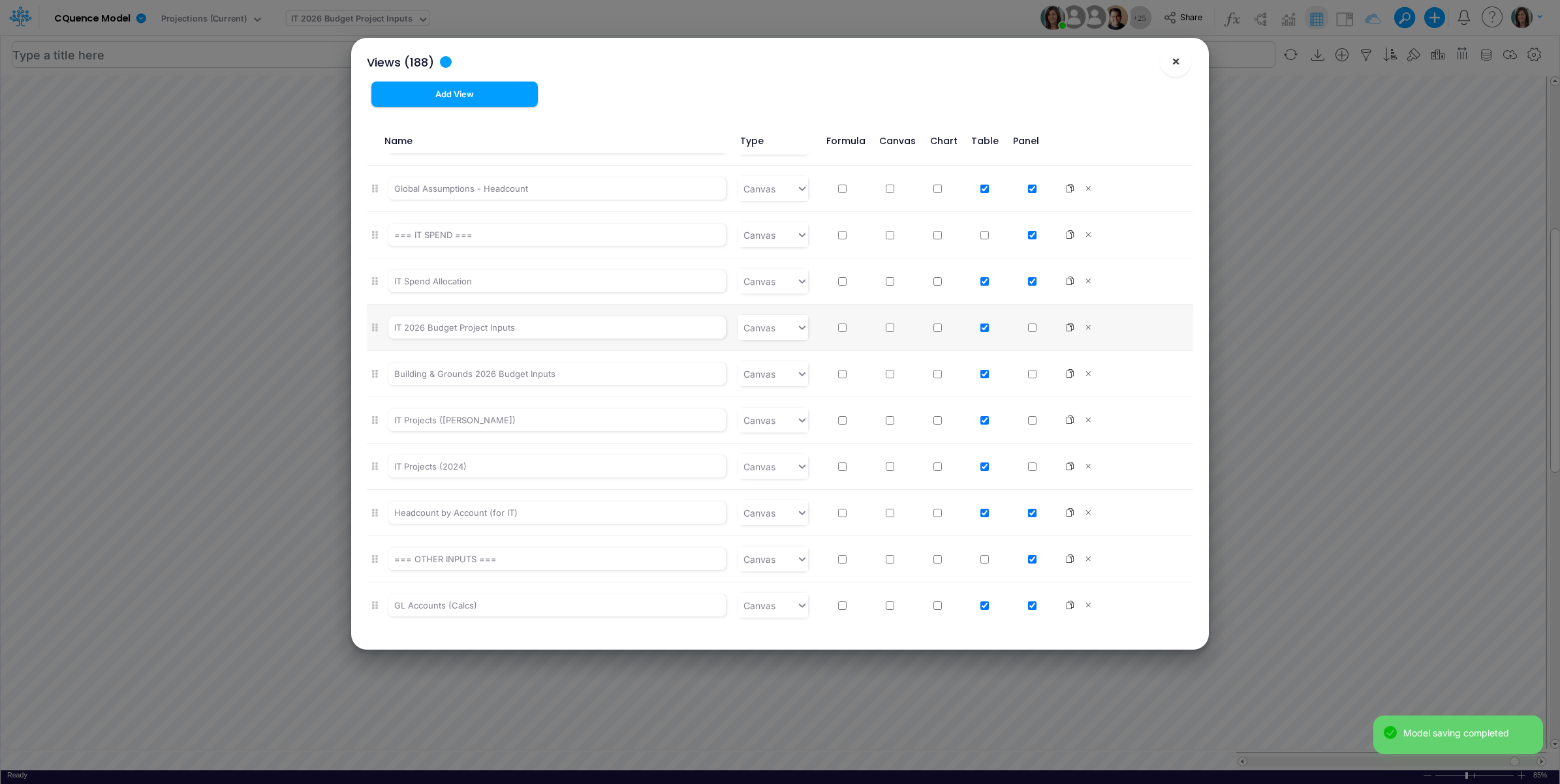
click at [1172, 62] on span "×" at bounding box center [1176, 60] width 8 height 16
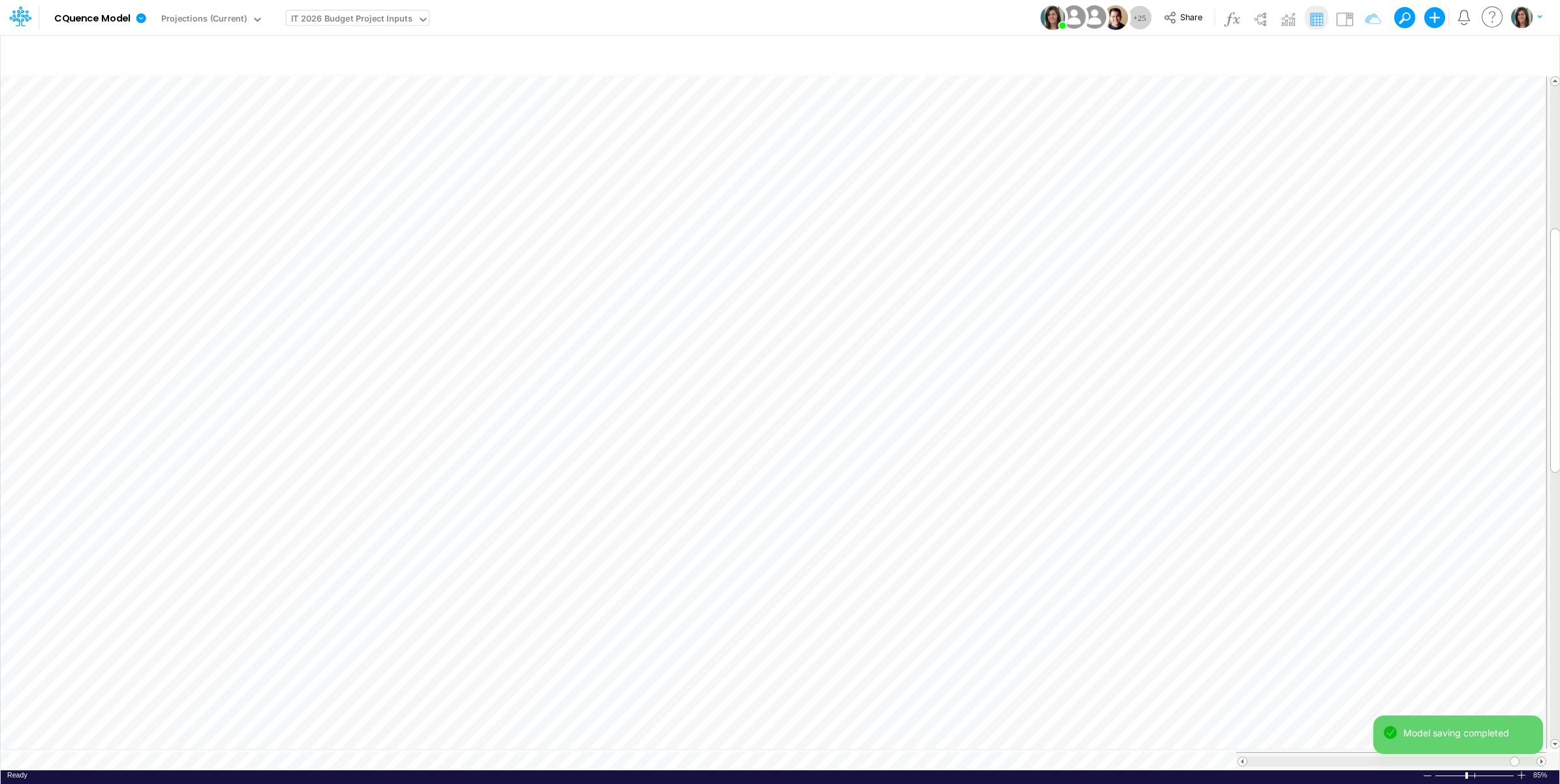
click at [380, 17] on div "IT 2026 Budget Project Inputs" at bounding box center [351, 20] width 121 height 15
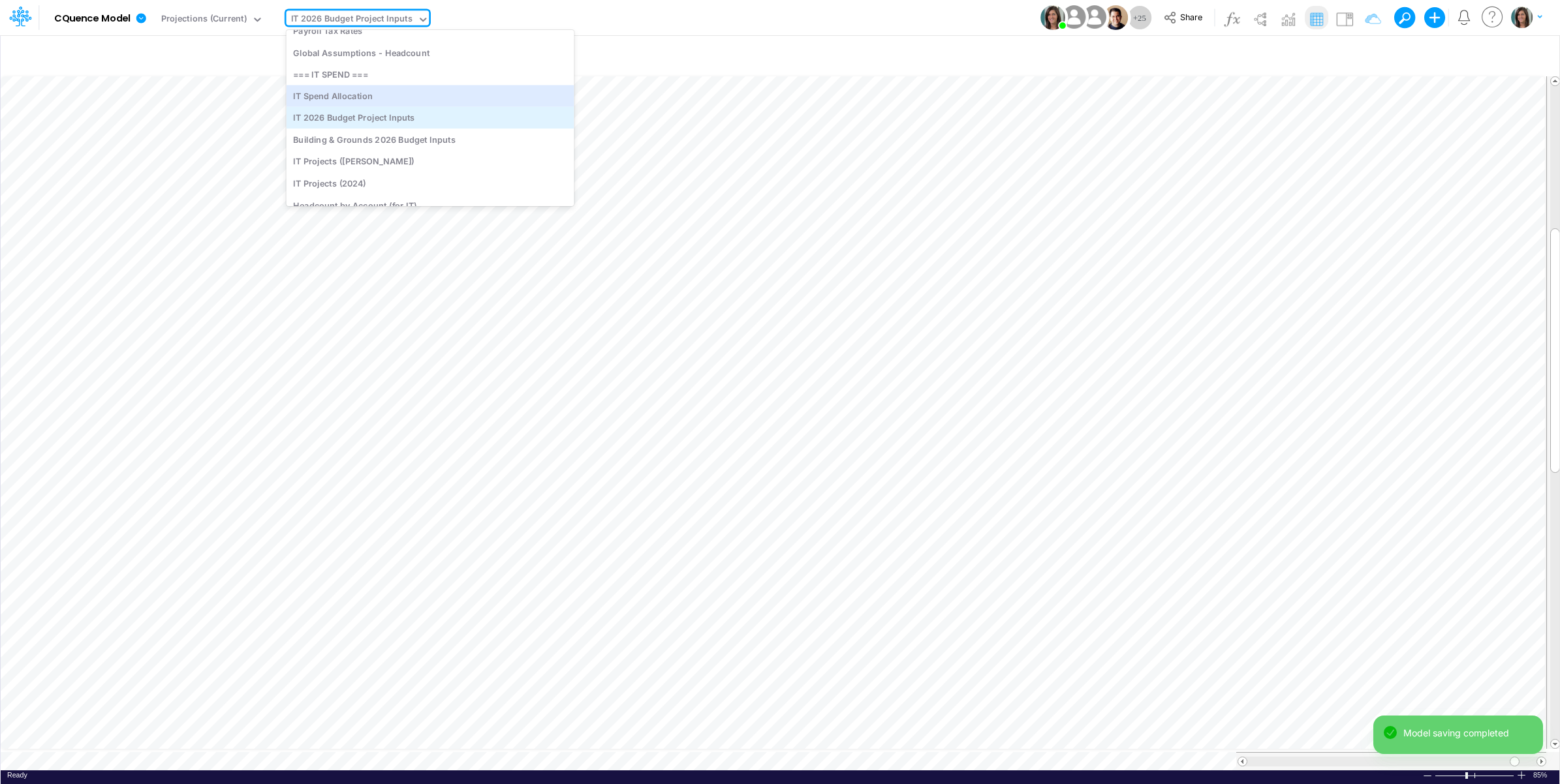
scroll to position [2924, 0]
click at [369, 115] on div "Building & Grounds 2026 Budget Inputs" at bounding box center [430, 114] width 288 height 21
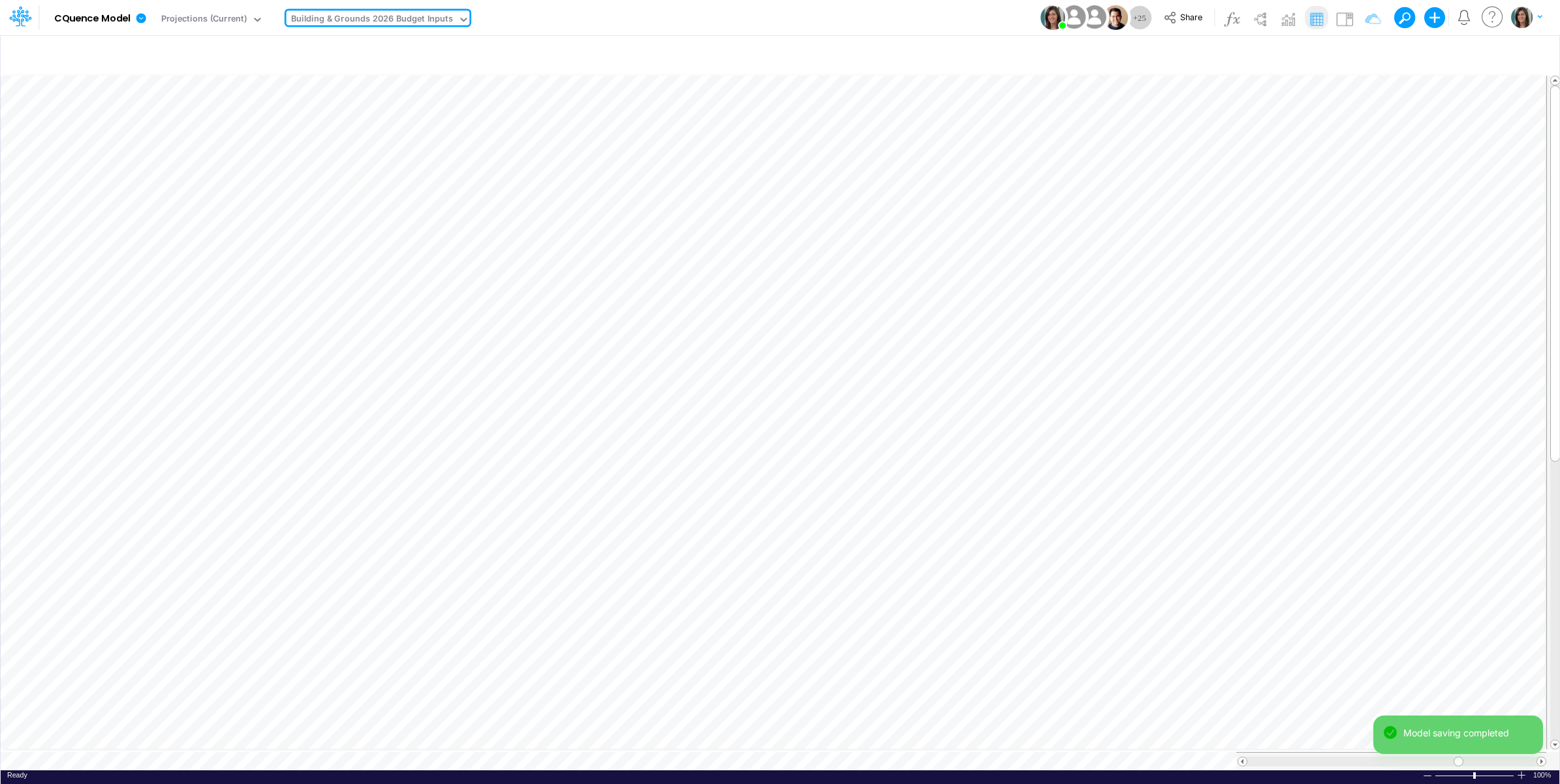
click at [609, 15] on div "Model CQuence Model Edit model settings Duplicate Import QuickBooks QuickBooks …" at bounding box center [780, 17] width 1404 height 35
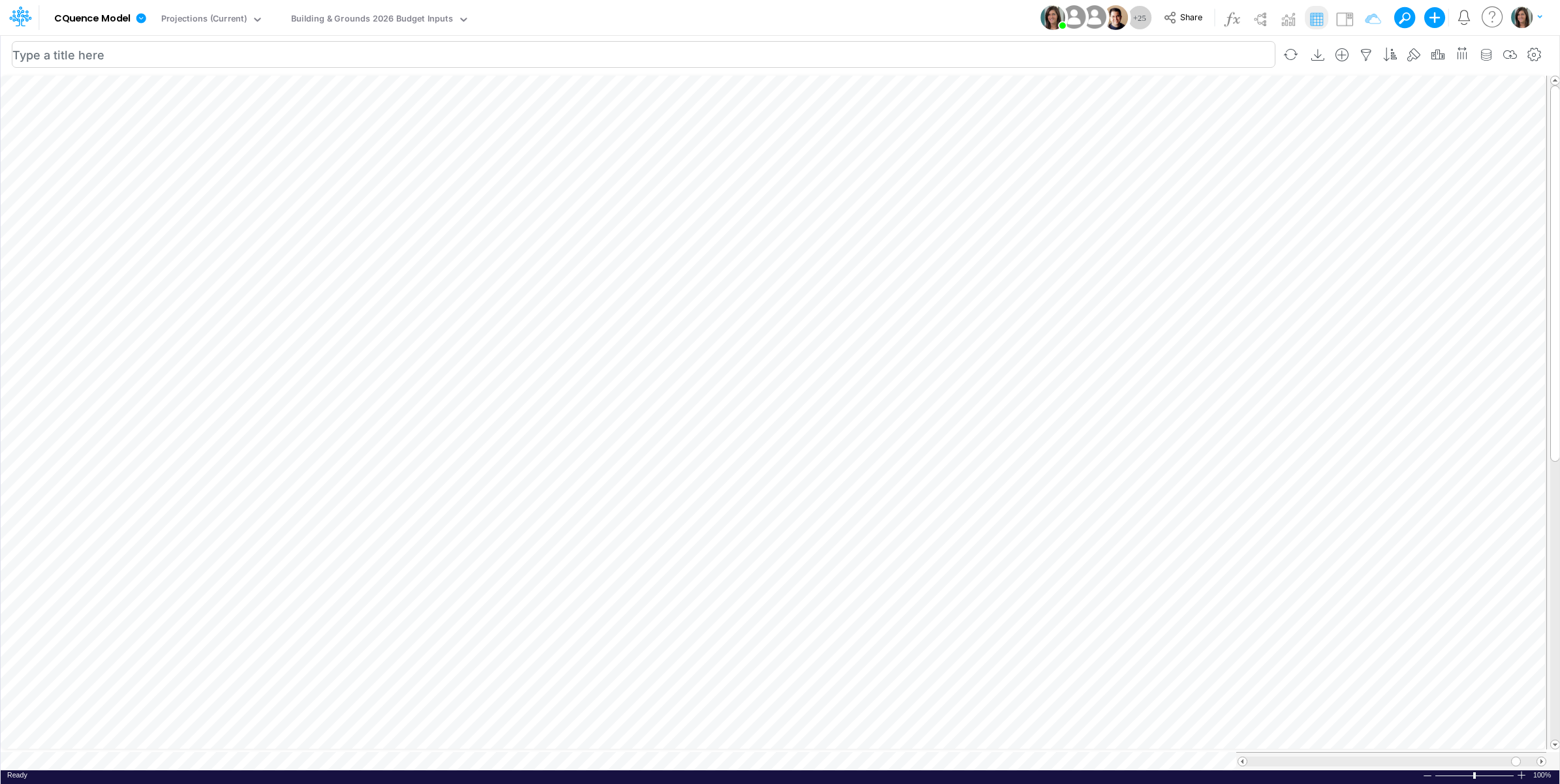
scroll to position [0, 1]
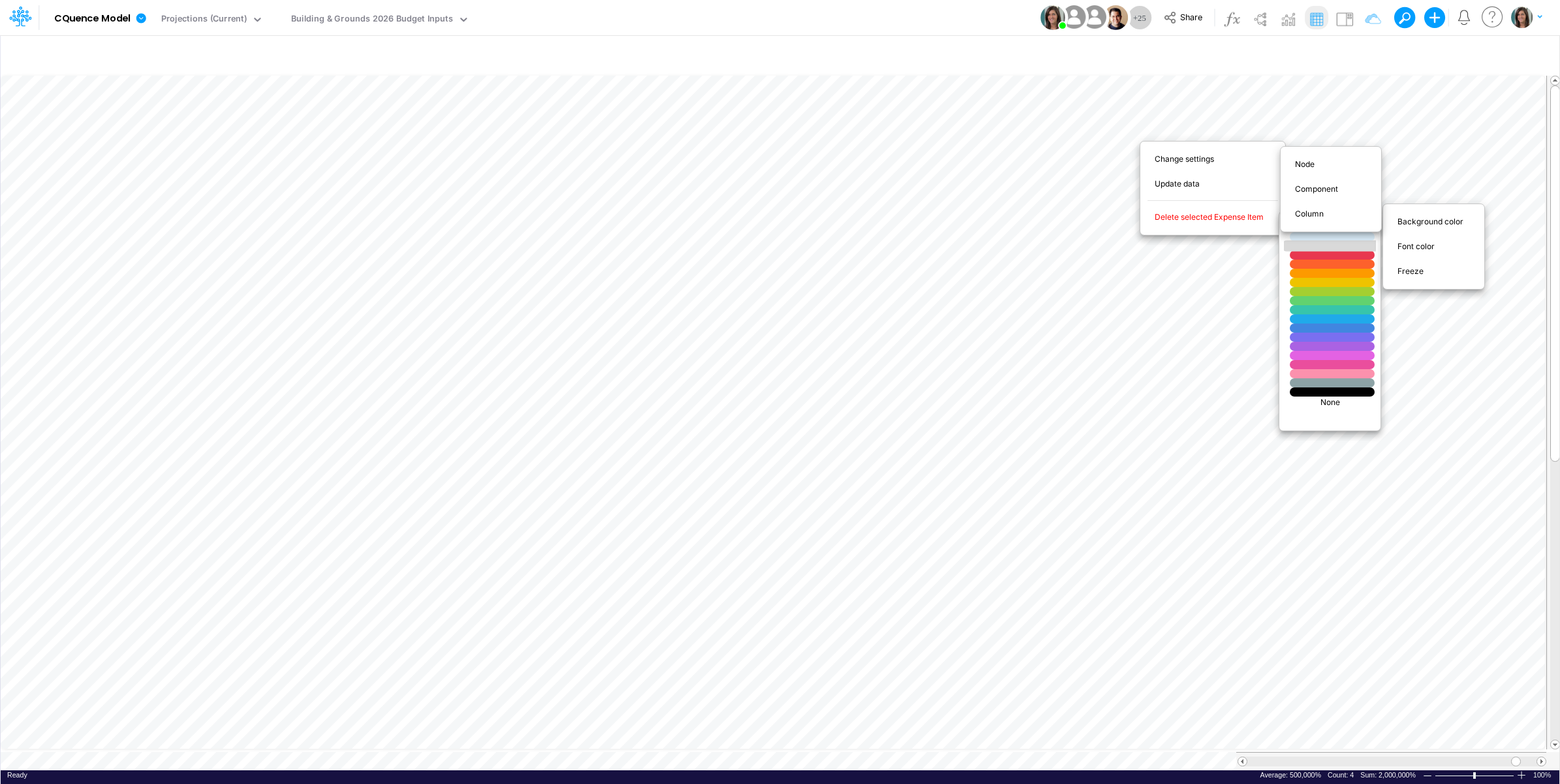
click at [1362, 246] on div at bounding box center [1332, 246] width 101 height 11
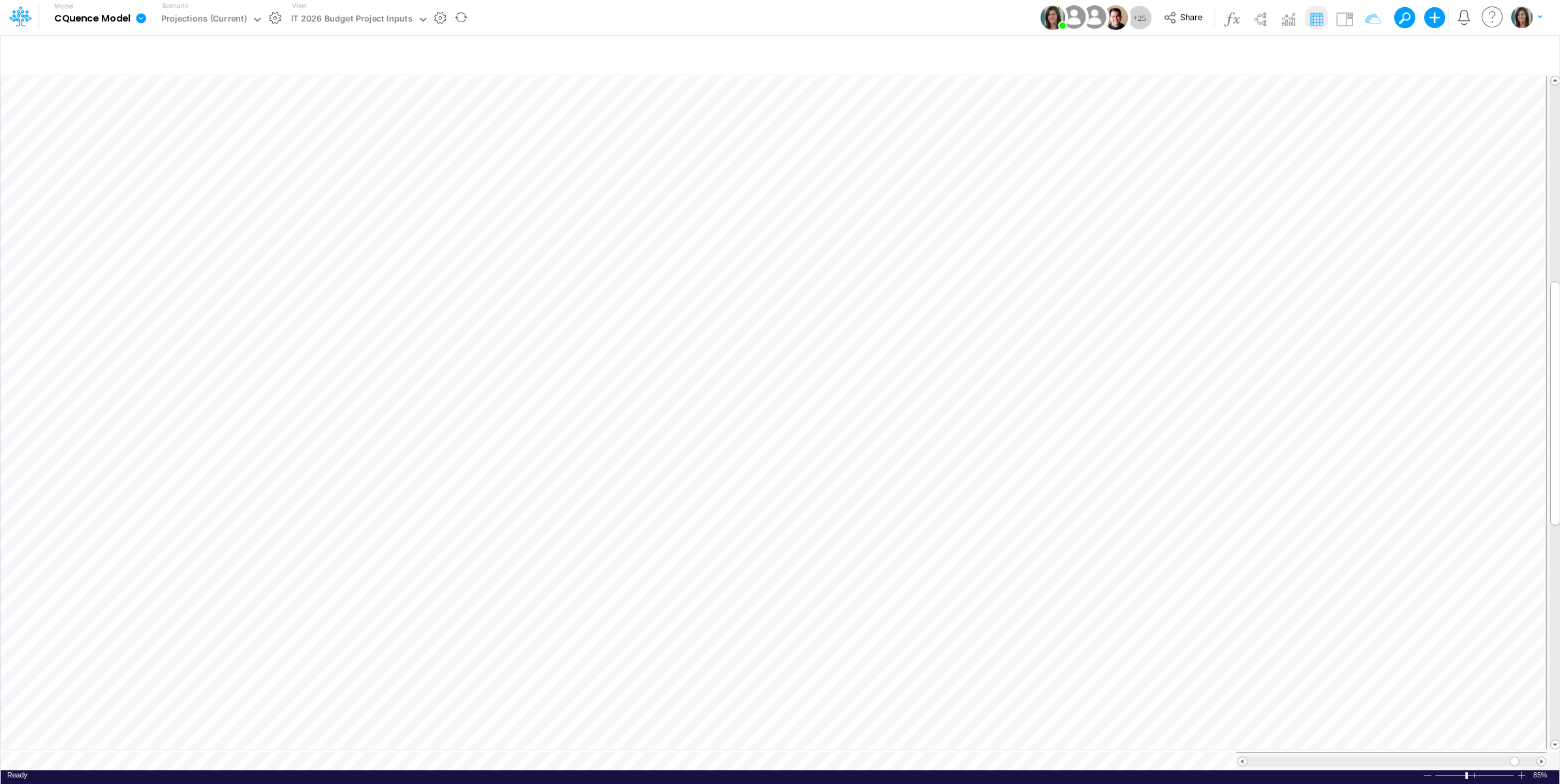
click at [145, 18] on icon at bounding box center [141, 18] width 10 height 10
click at [167, 137] on button "View model info" at bounding box center [206, 135] width 139 height 21
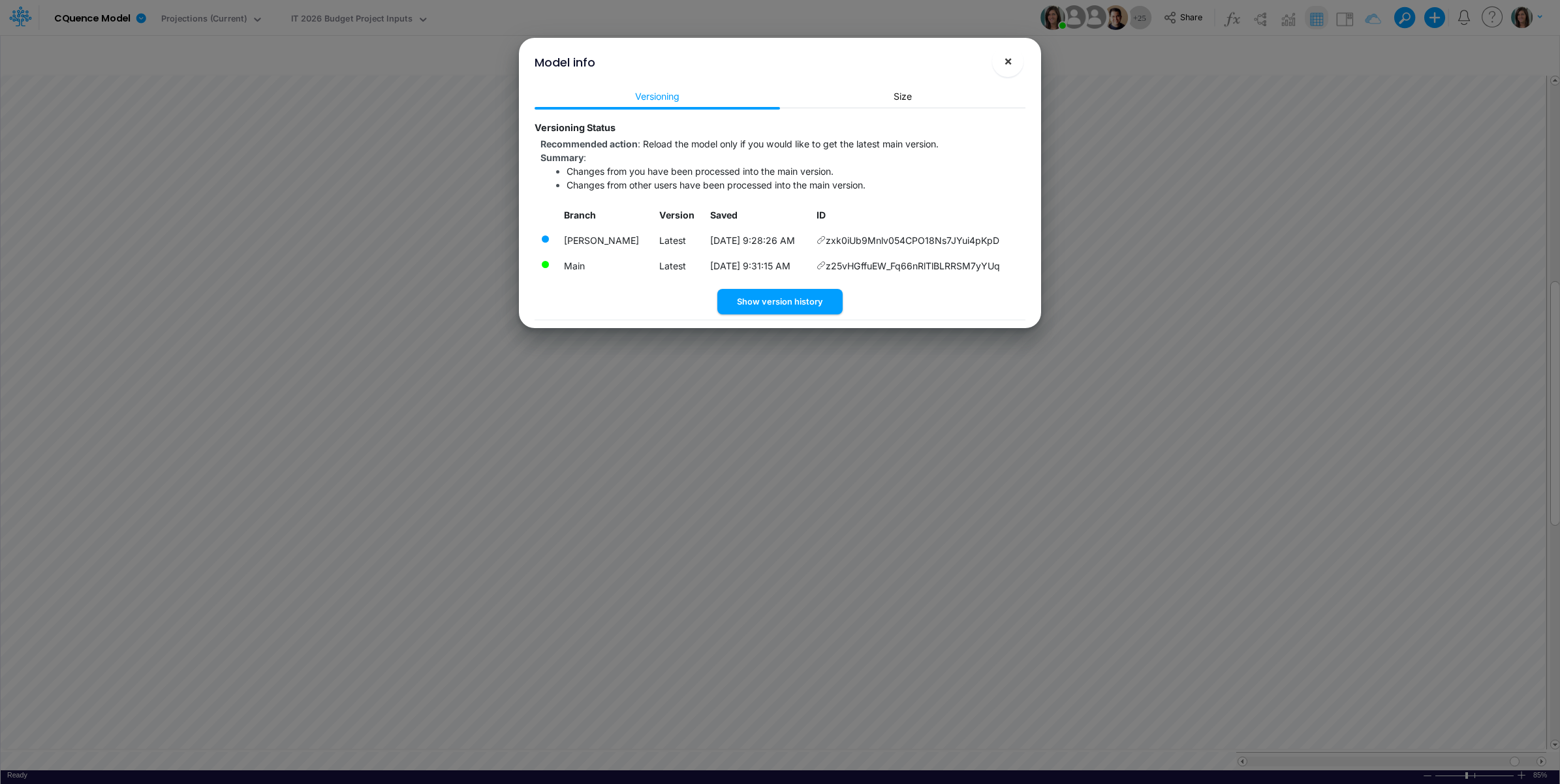
click at [1002, 63] on button "×" at bounding box center [1008, 61] width 31 height 31
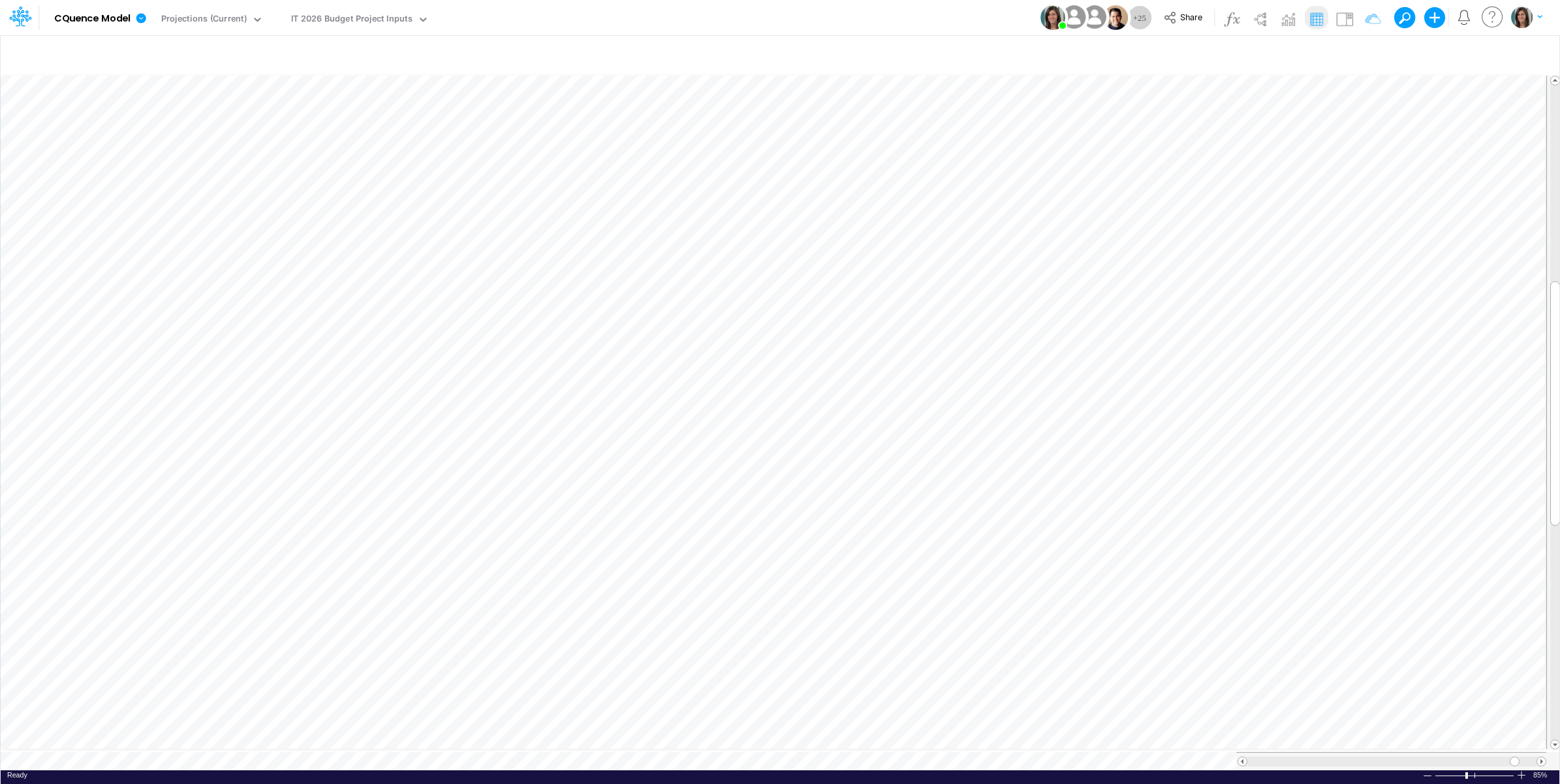
click at [702, 11] on div "Model CQuence Model Edit model settings Duplicate Import QuickBooks QuickBooks …" at bounding box center [780, 17] width 1404 height 35
click at [24, 10] on icon at bounding box center [20, 16] width 22 height 22
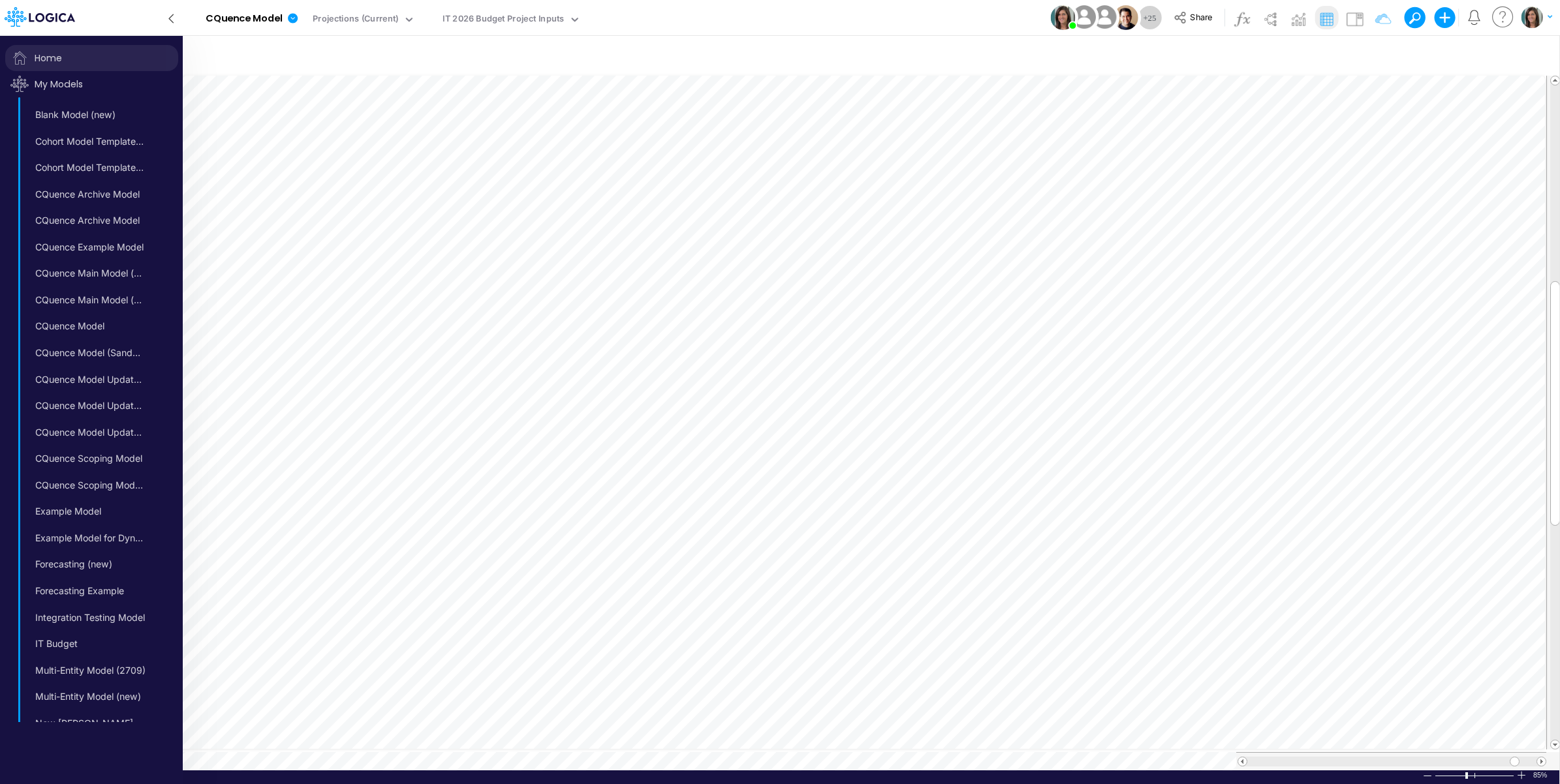
click at [50, 54] on span "Home" at bounding box center [92, 59] width 173 height 26
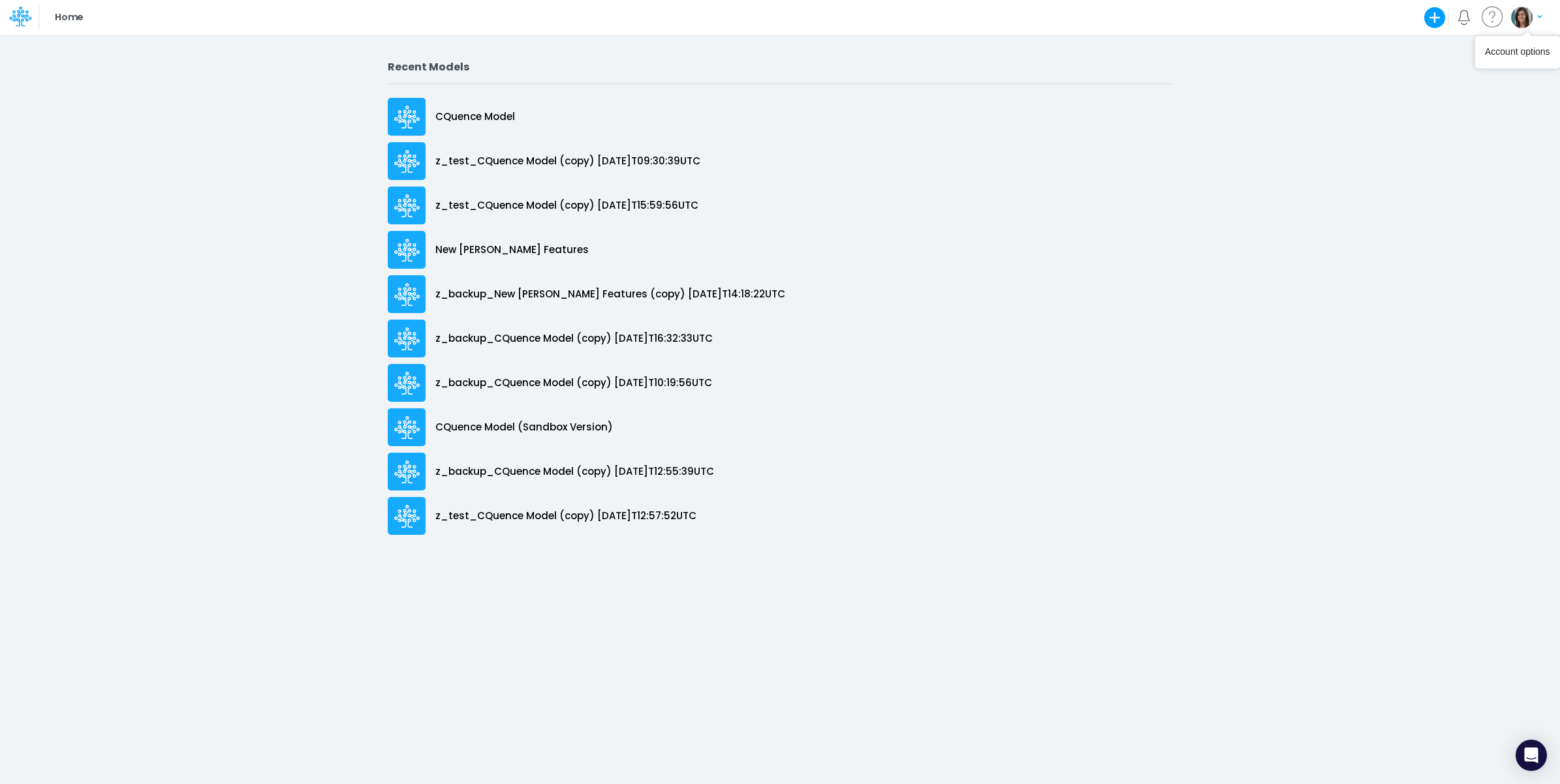
click at [1520, 21] on img "button" at bounding box center [1522, 17] width 21 height 21
click at [1479, 75] on button "Log out" at bounding box center [1473, 77] width 139 height 21
click at [1521, 20] on img "button" at bounding box center [1522, 17] width 21 height 21
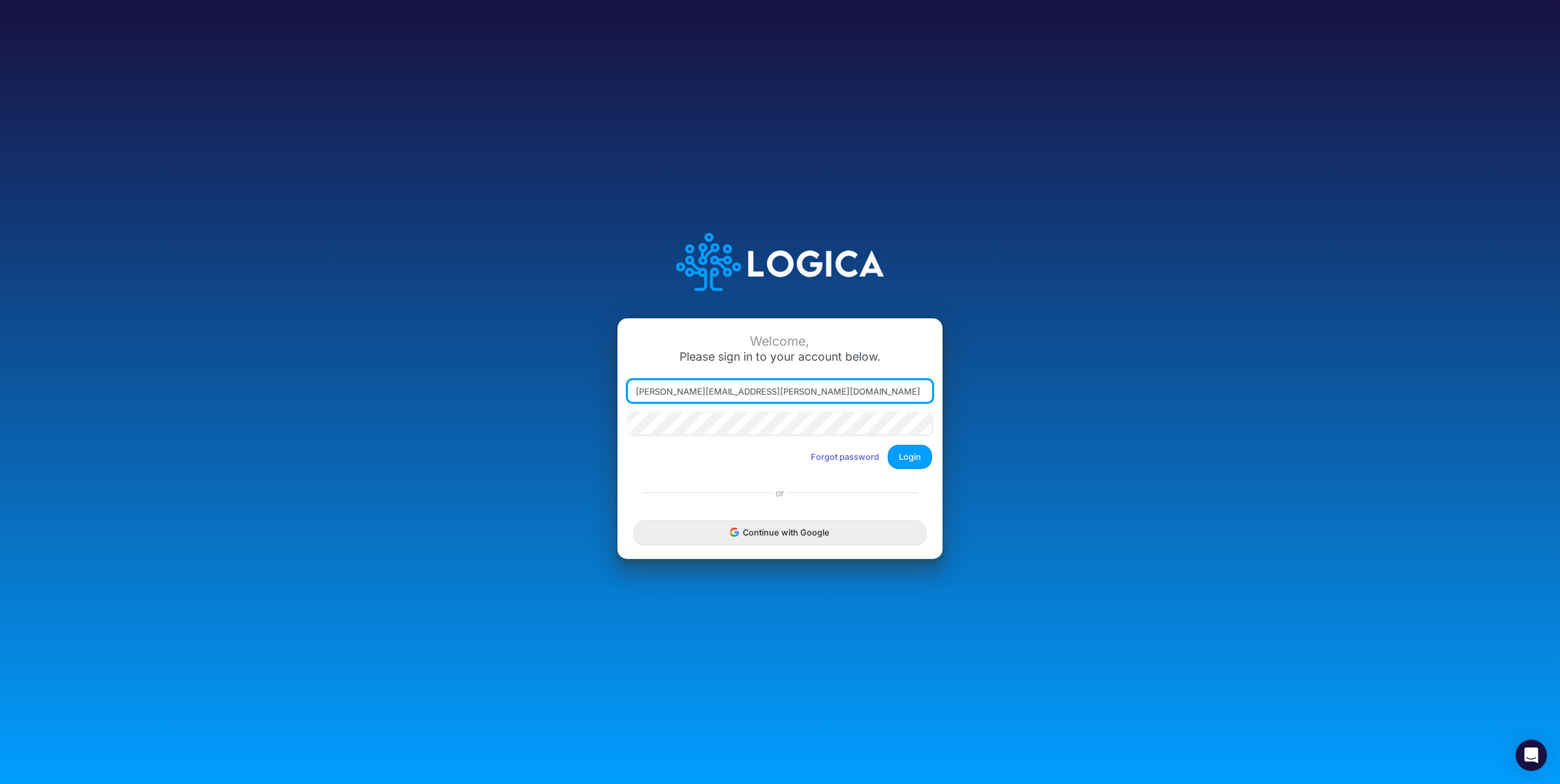
drag, startPoint x: 693, startPoint y: 392, endPoint x: 947, endPoint y: 387, distance: 254.0
click at [947, 387] on div "Welcome, Please sign in to your account below. [PERSON_NAME][EMAIL_ADDRESS][PER…" at bounding box center [779, 392] width 1040 height 372
type input "[PERSON_NAME][EMAIL_ADDRESS][PERSON_NAME][DOMAIN_NAME]"
click at [909, 457] on button "Login" at bounding box center [910, 457] width 45 height 24
